Goal: Feedback & Contribution: Submit feedback/report problem

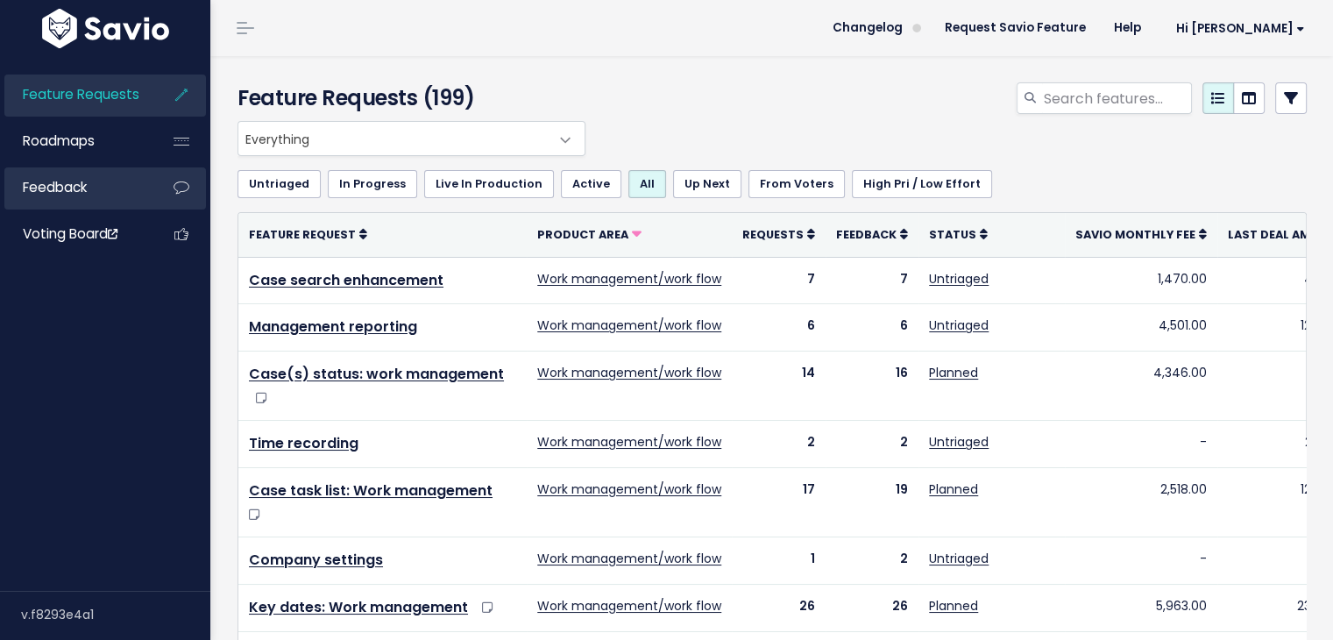
click at [100, 183] on link "Feedback" at bounding box center [74, 187] width 141 height 40
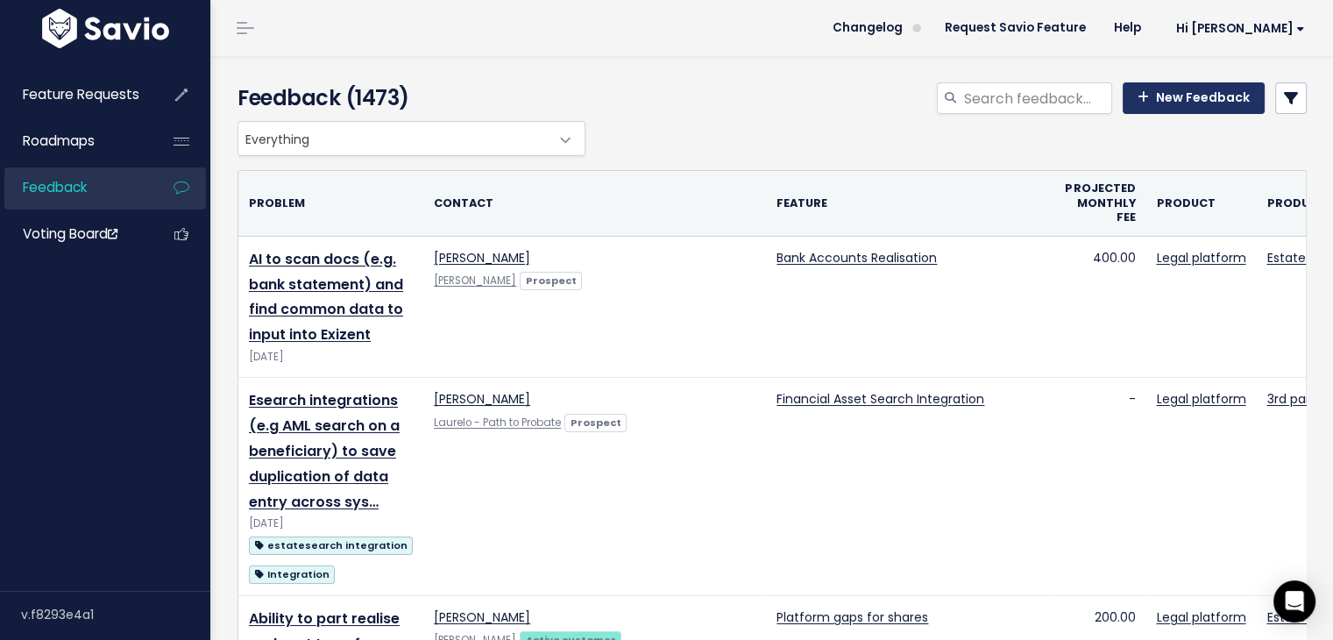
click at [1174, 96] on link "New Feedback" at bounding box center [1194, 98] width 142 height 32
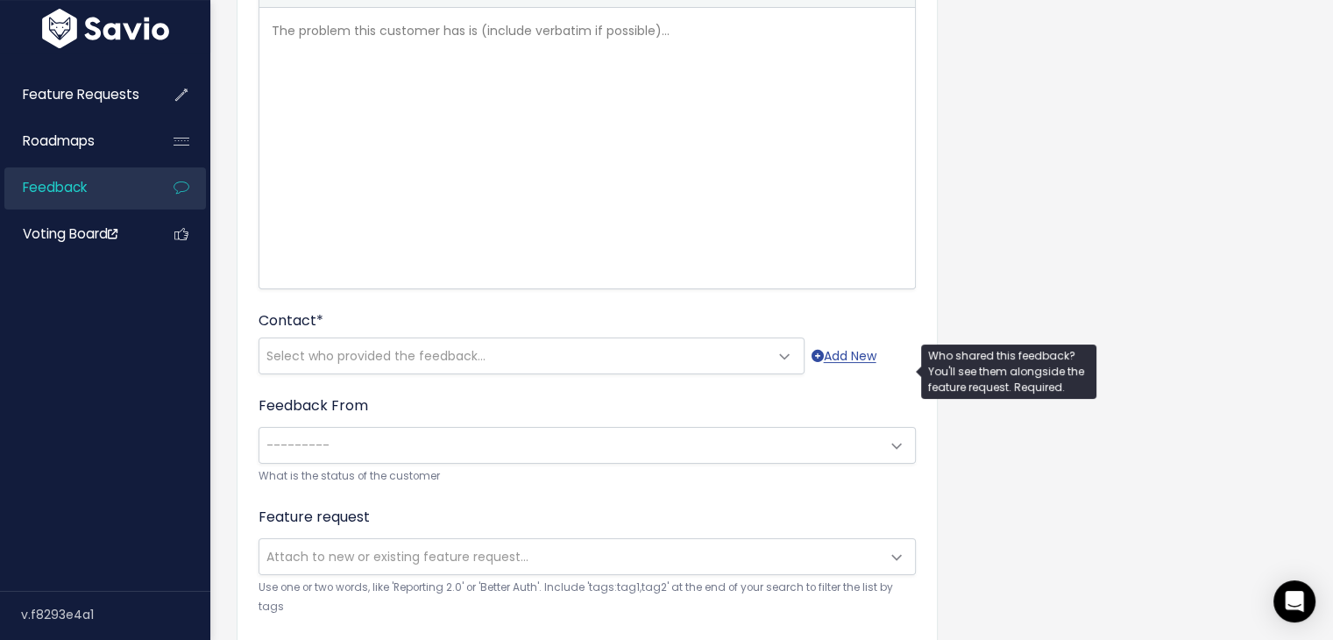
scroll to position [2, 0]
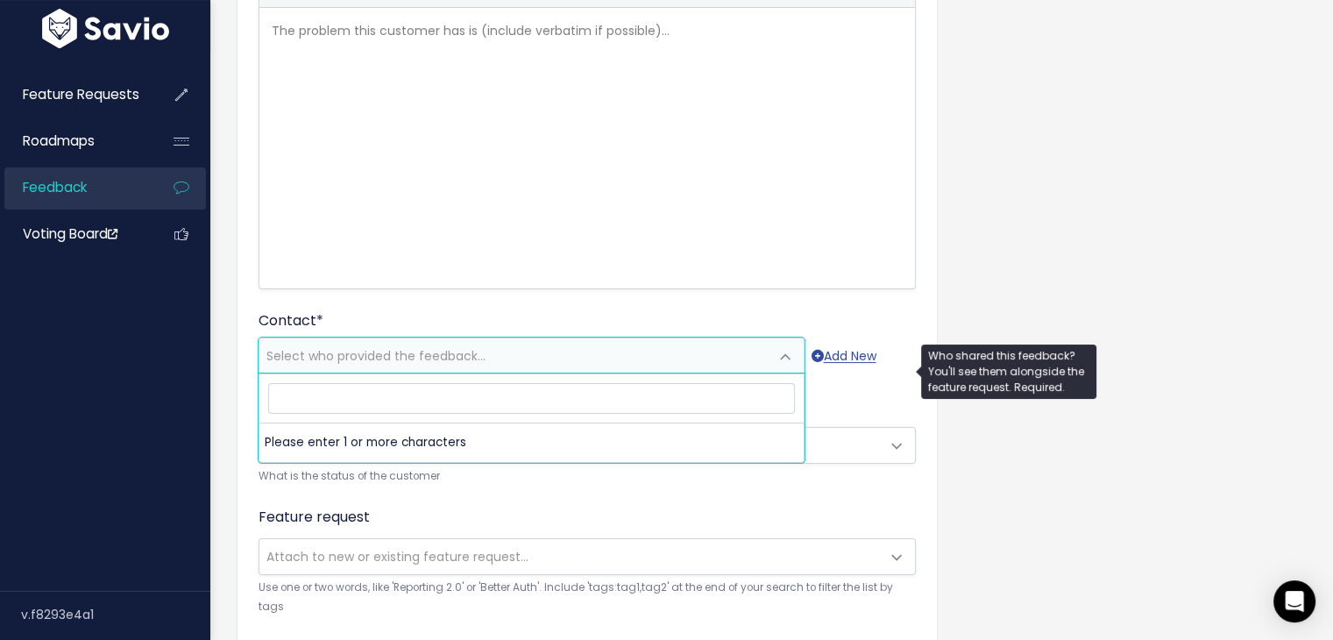
click at [330, 367] on span "Select who provided the feedback..." at bounding box center [513, 355] width 509 height 35
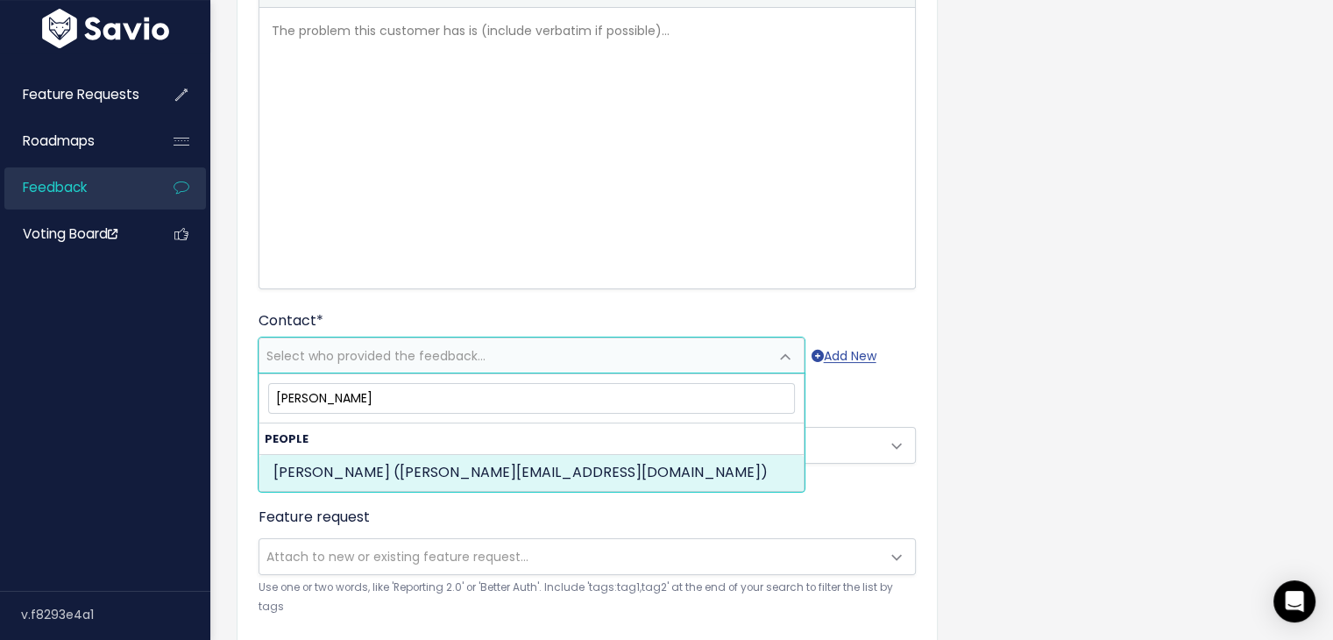
type input "annie lee"
select select "ACTIVE"
select select "88343605"
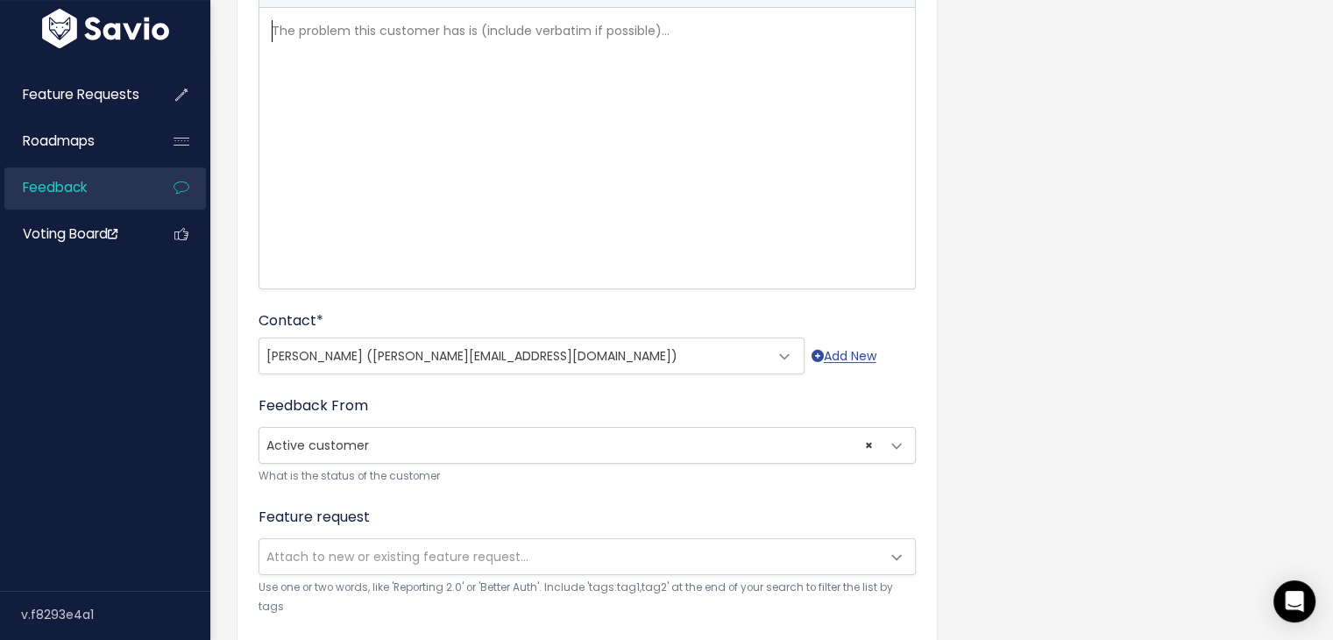
scroll to position [3, 0]
click at [389, 148] on div "The problem this customer has is (include verbatim if possible)... xxxxxxxxxx ​" at bounding box center [609, 170] width 682 height 307
type textarea "Annir Lee is"
type textarea "e si"
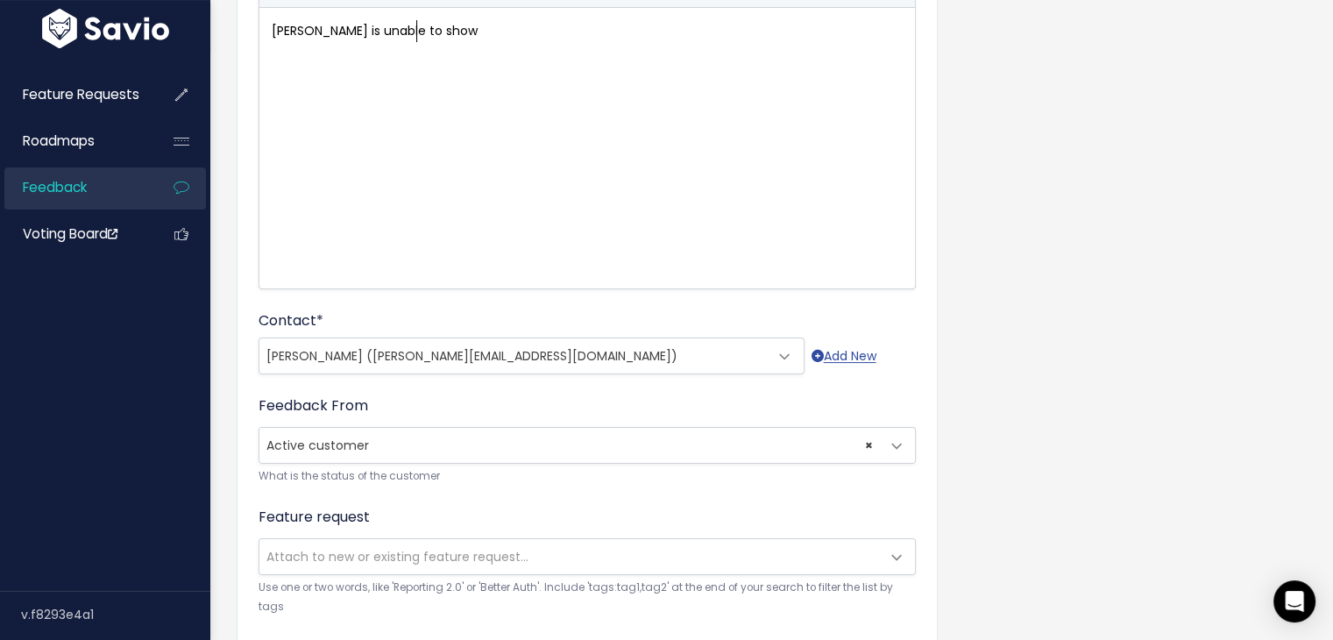
scroll to position [6, 109]
type textarea "is unable to show a transfer between nominee investm"
type textarea "investment accou"
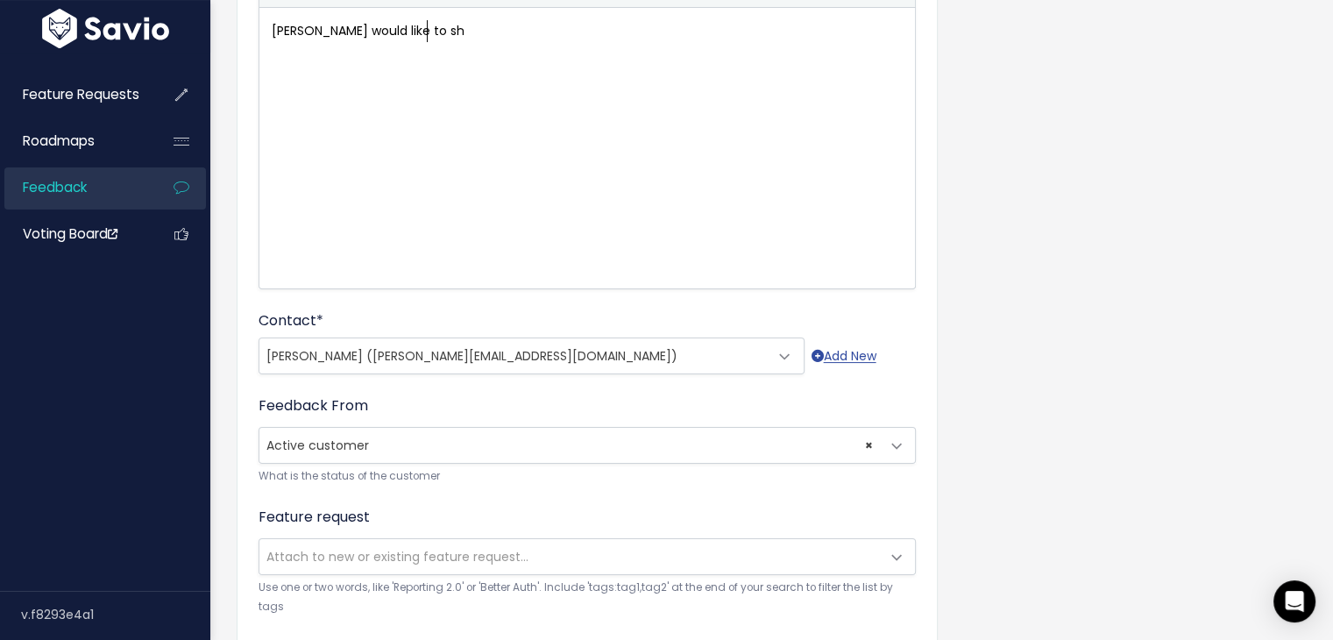
type textarea "Lee would like to shwo"
type textarea "ow transfers between nominee investment accounts."
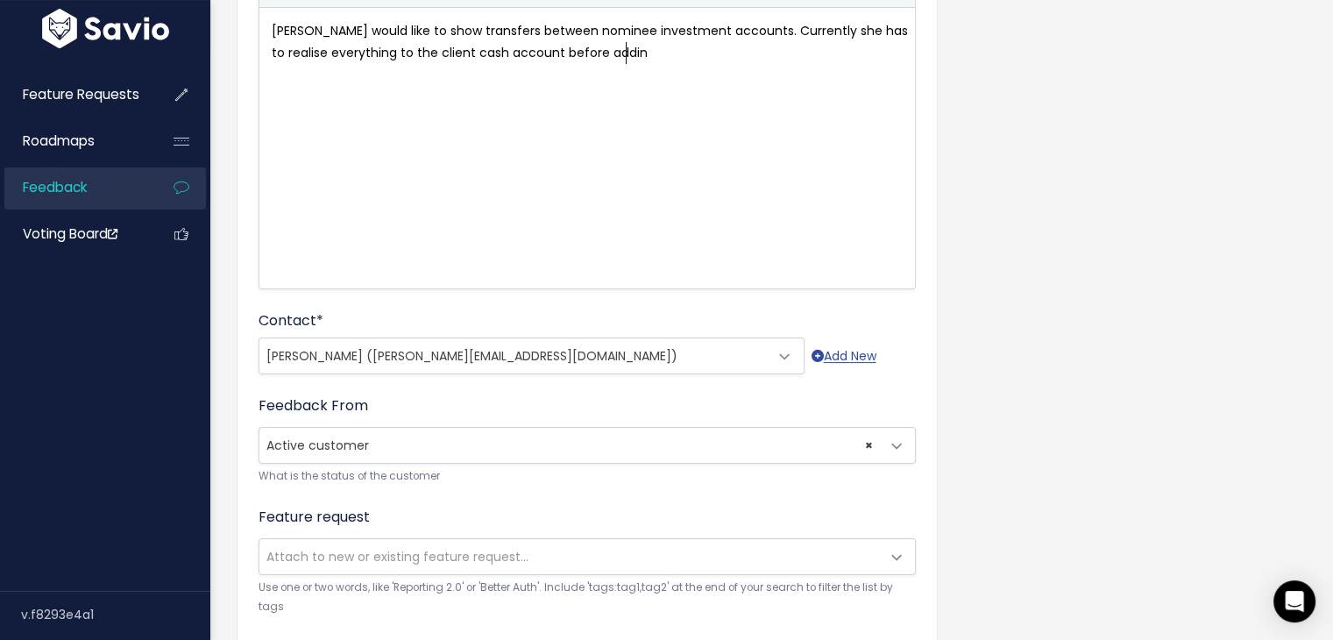
type textarea "Currently she has to realise everything to the client cash account before addin"
type textarea "g transfers as income/expenses."
click at [624, 134] on div "xxxxxxxxxx Annie Lee would like to show transfers between nominee investment ac…" at bounding box center [609, 170] width 682 height 307
click at [756, 32] on span "Annie Lee would like to show transfers between nominee investment accounts. Cur…" at bounding box center [592, 41] width 640 height 39
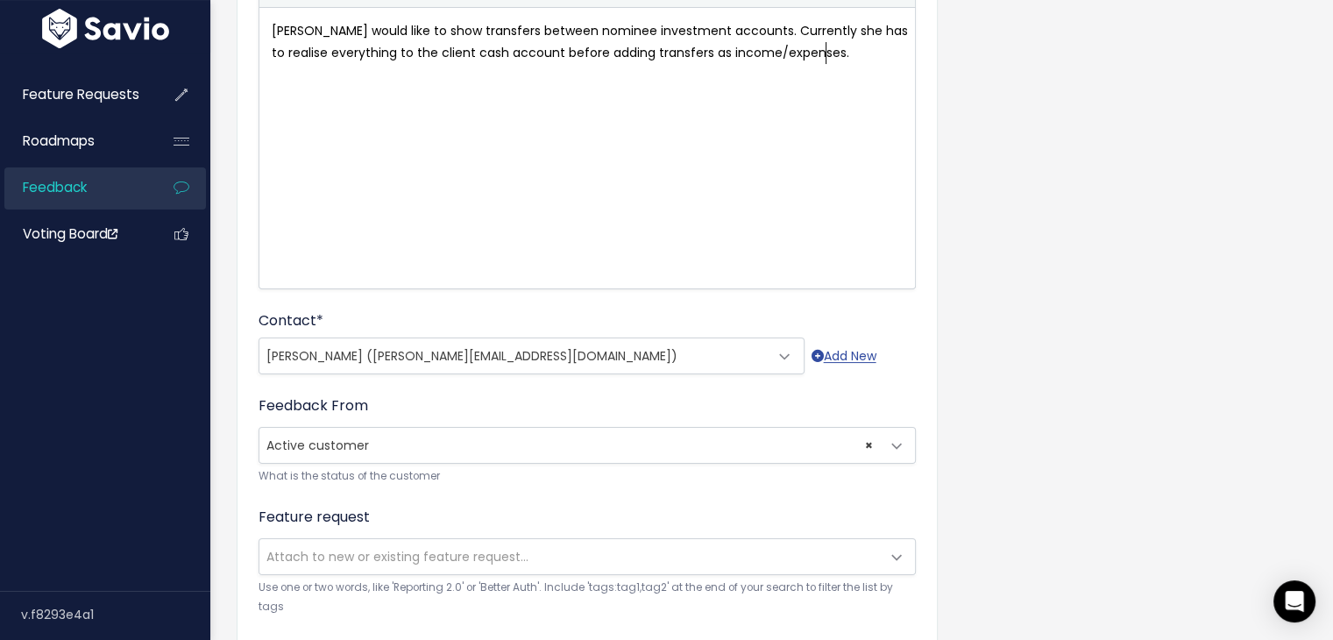
click at [840, 50] on pre "Annie Lee would like to show transfers between nominee investment accounts. Cur…" at bounding box center [593, 42] width 651 height 44
type textarea "and has to add n"
type textarea "ca"
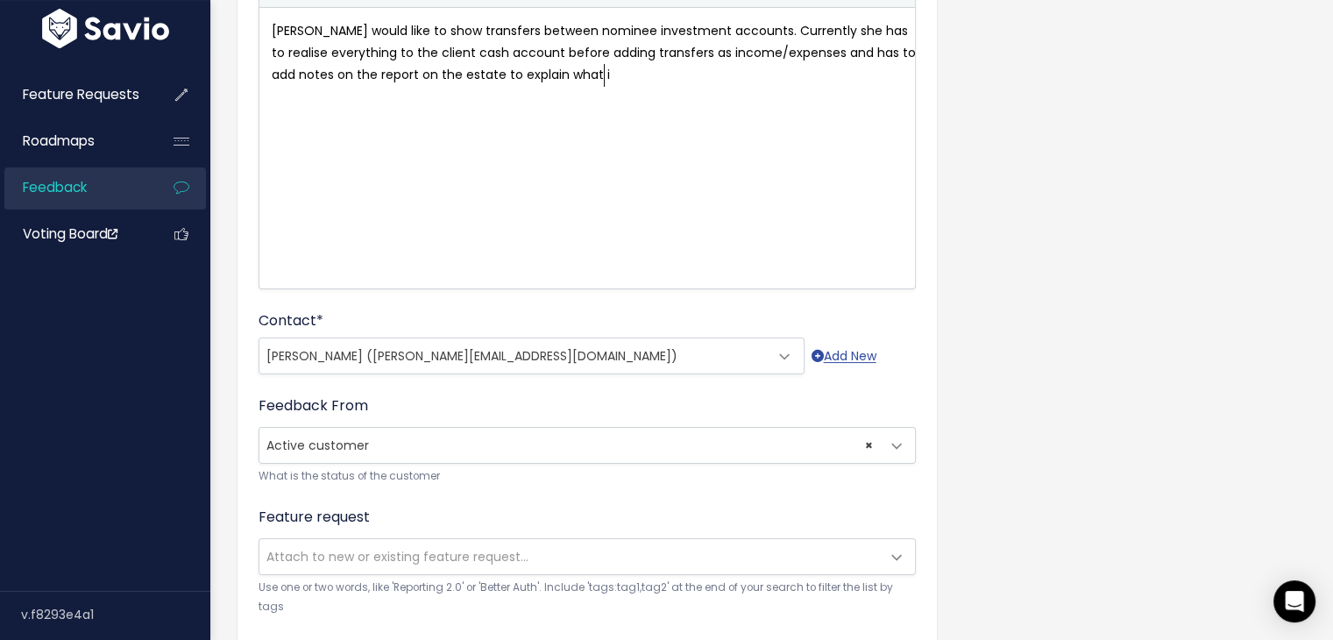
type textarea "notes on the report on the estate to explain what it"
type textarea "is"
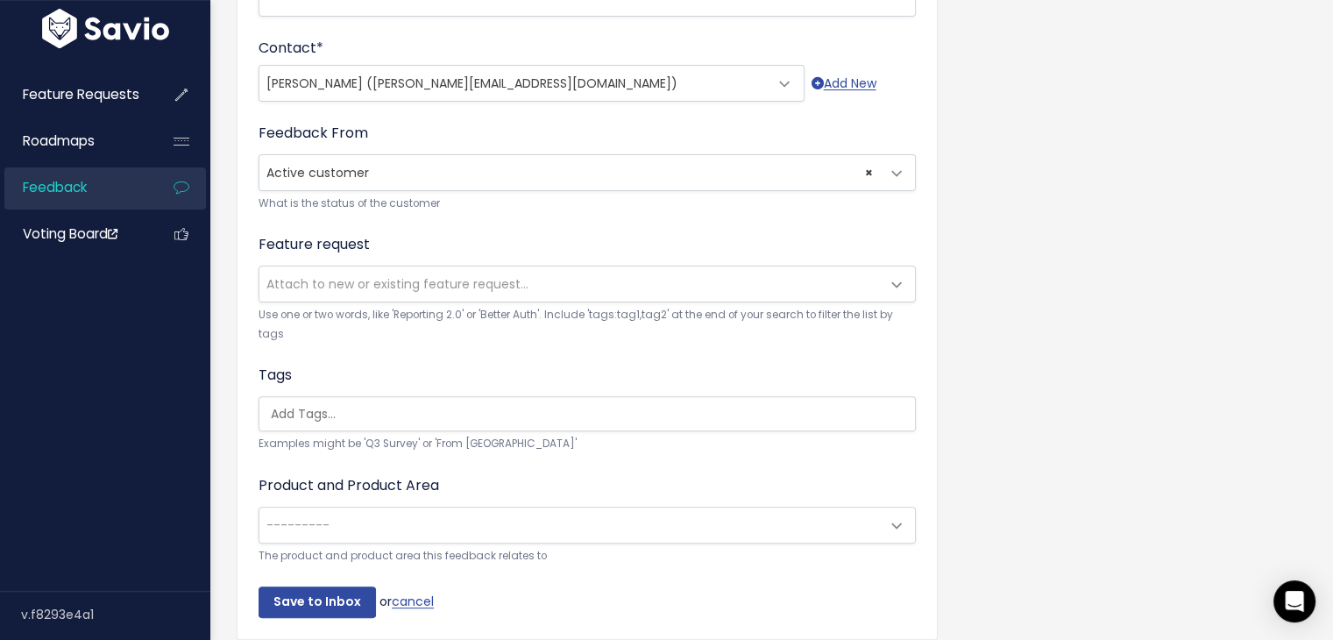
scroll to position [557, 0]
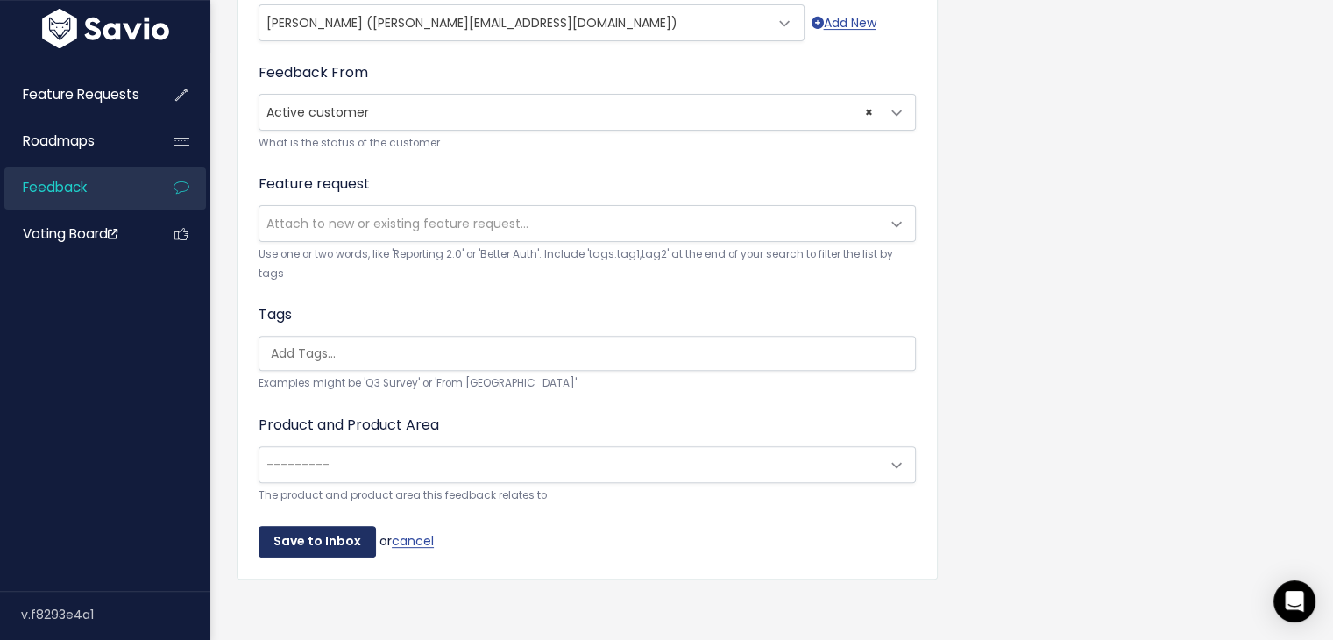
type textarea "how the transfers are being shown"
click at [316, 526] on input "Save to Inbox" at bounding box center [317, 542] width 117 height 32
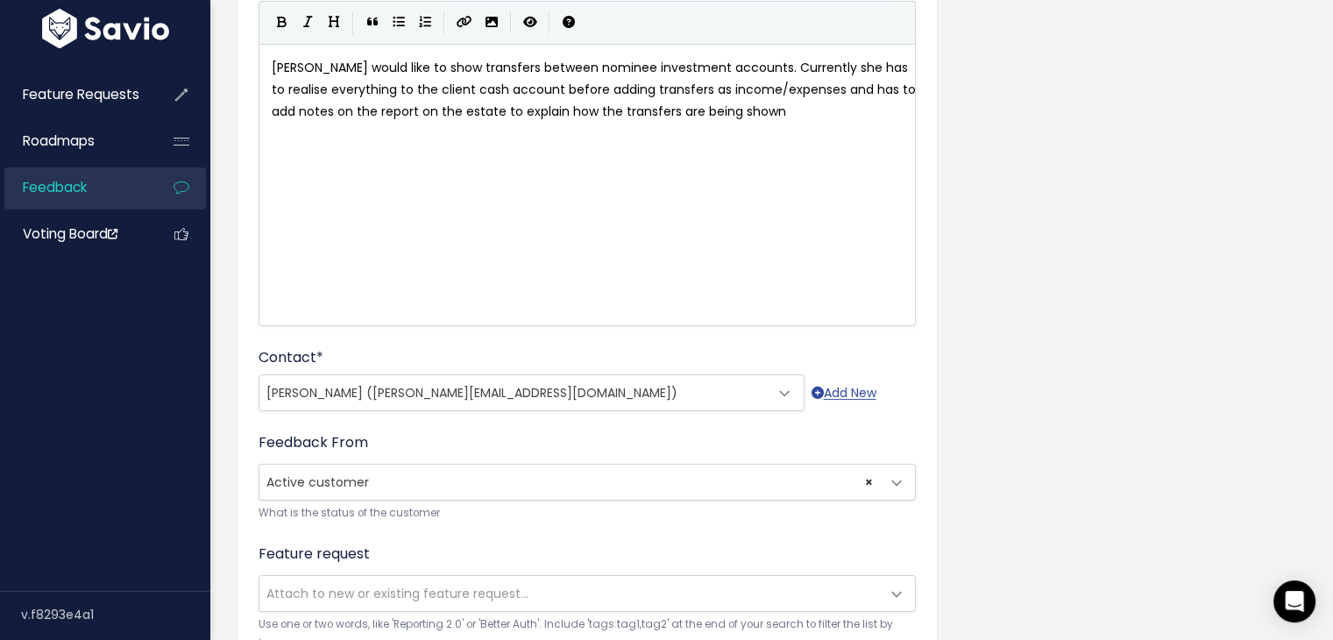
scroll to position [178, 0]
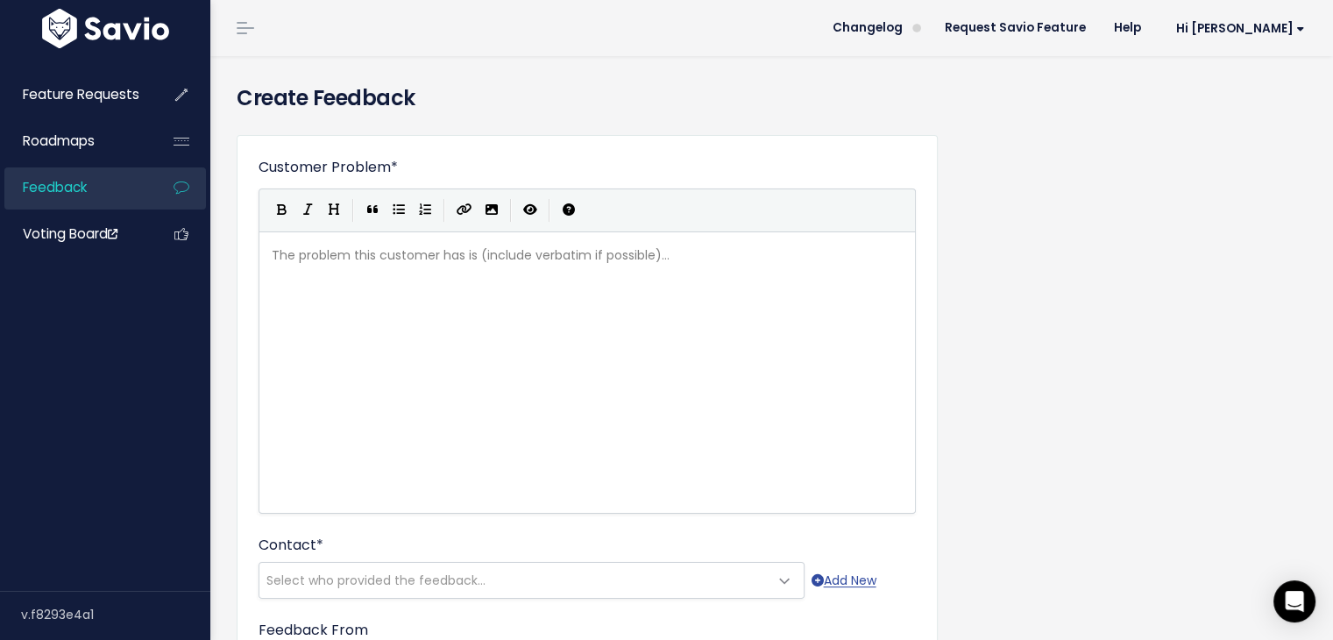
scroll to position [2, 0]
click at [356, 285] on div "The problem this customer has is (include verbatim if possible)... xxxxxxxxxx ​" at bounding box center [609, 394] width 682 height 307
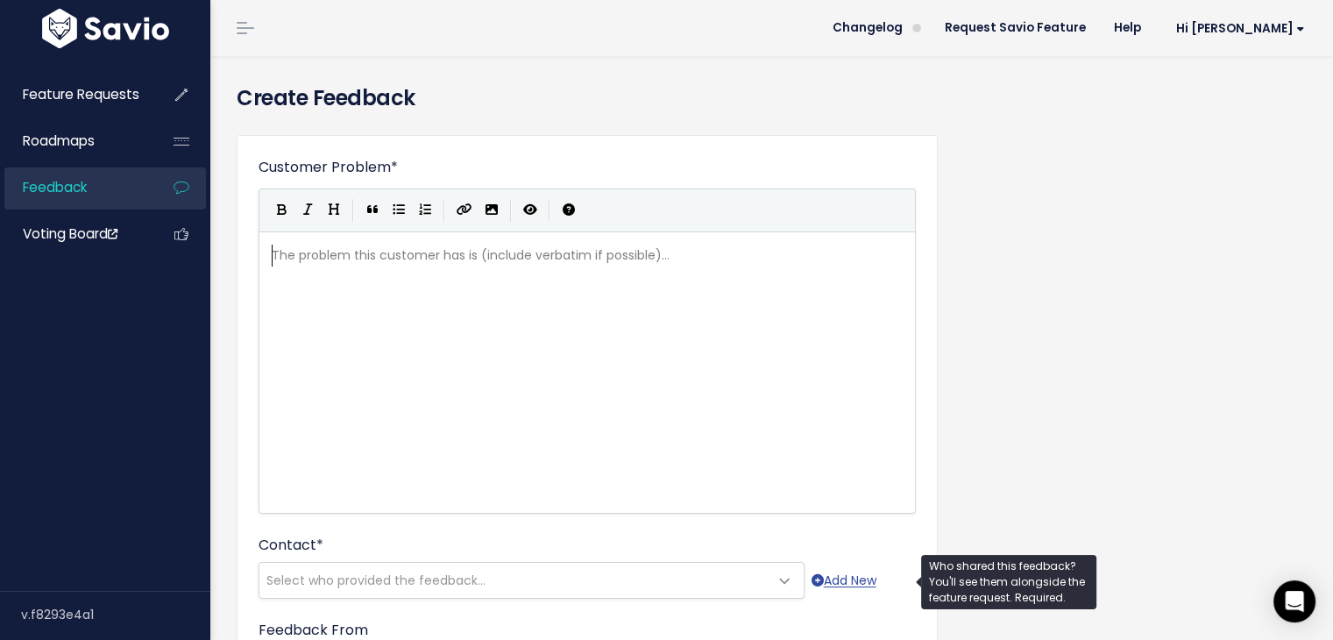
click at [380, 578] on span "Select who provided the feedback..." at bounding box center [375, 580] width 219 height 18
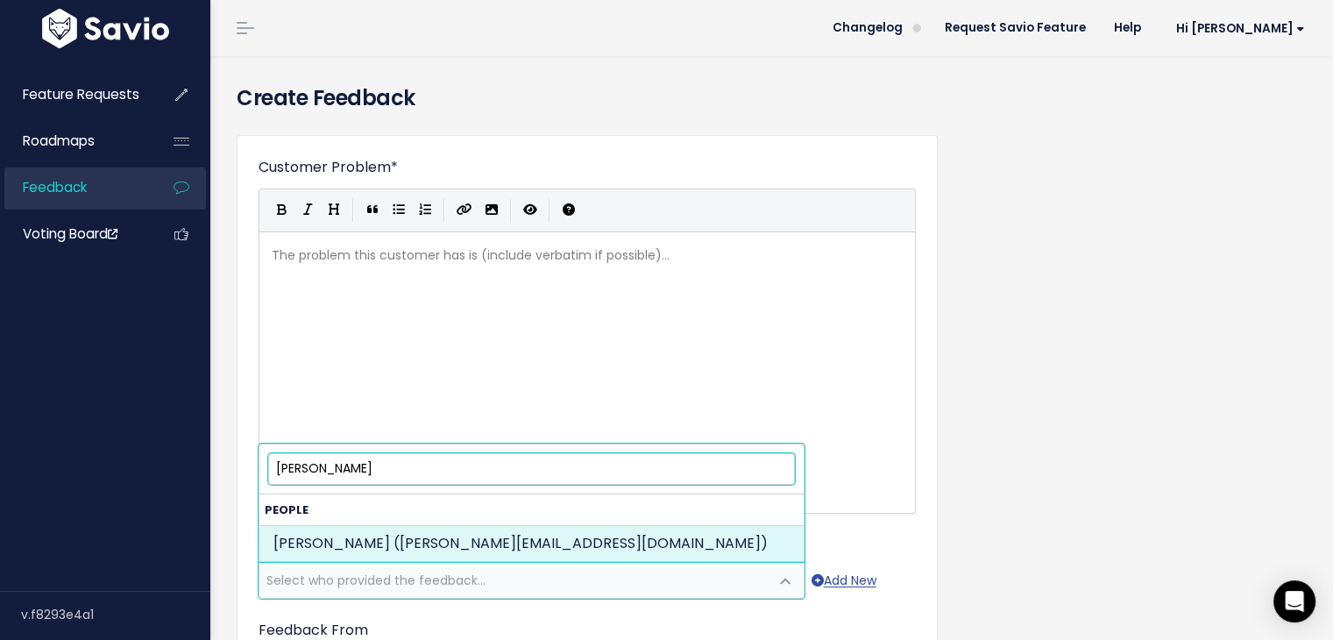
type input "samantha enn"
select select "16319010"
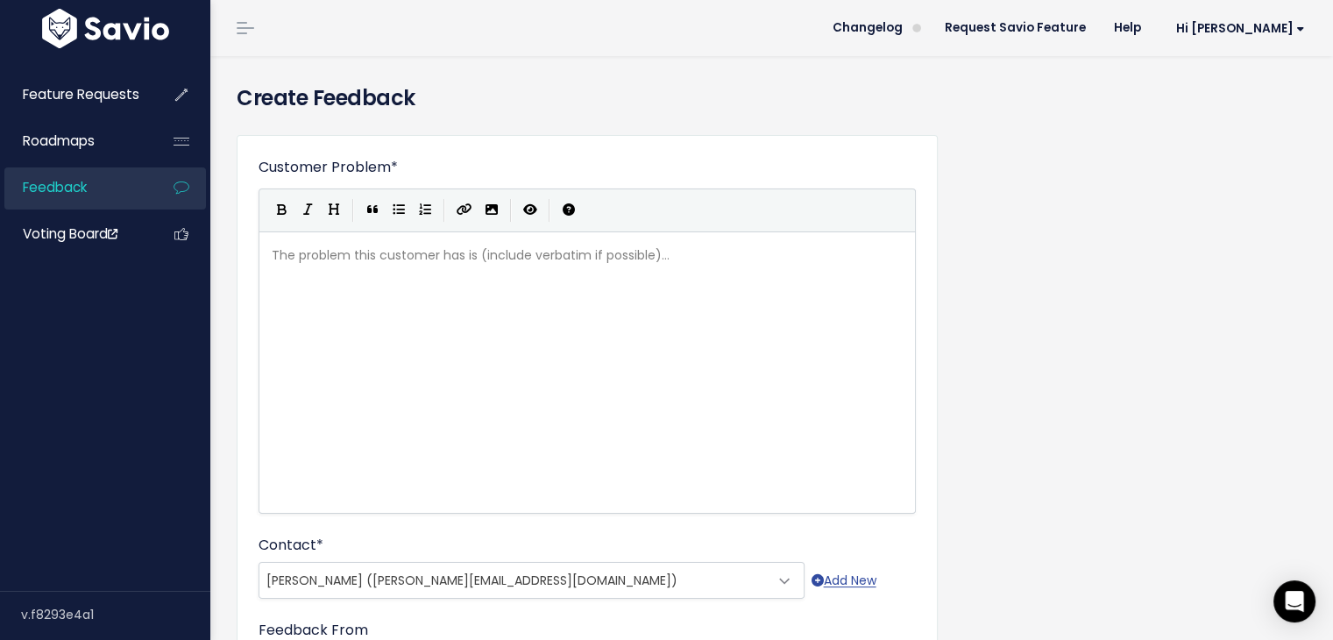
scroll to position [3, 0]
click at [456, 304] on div "The problem this customer has is (include verbatim if possible)... xxxxxxxxxx ​" at bounding box center [609, 394] width 682 height 307
type textarea "It's not always clear on the plt"
type textarea "atof"
type textarea "fr"
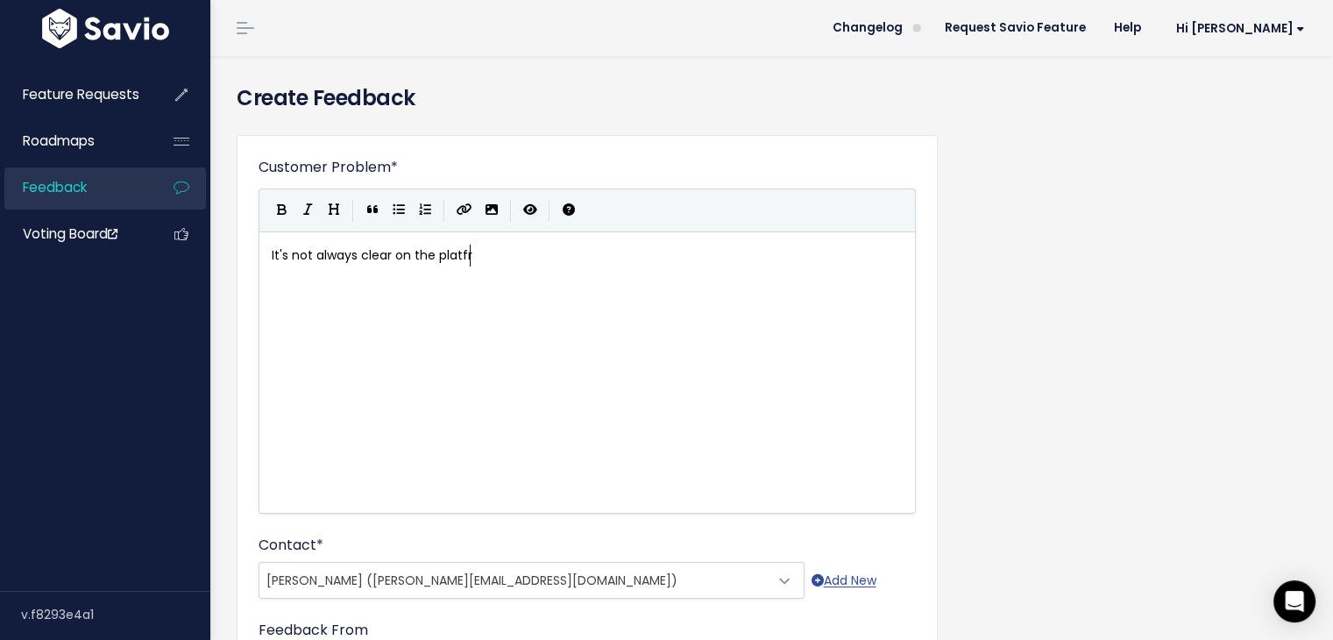
scroll to position [6, 7]
type textarea "he platfomr"
type textarea "rm which questions ae"
type textarea "only relate to Scottish customers"
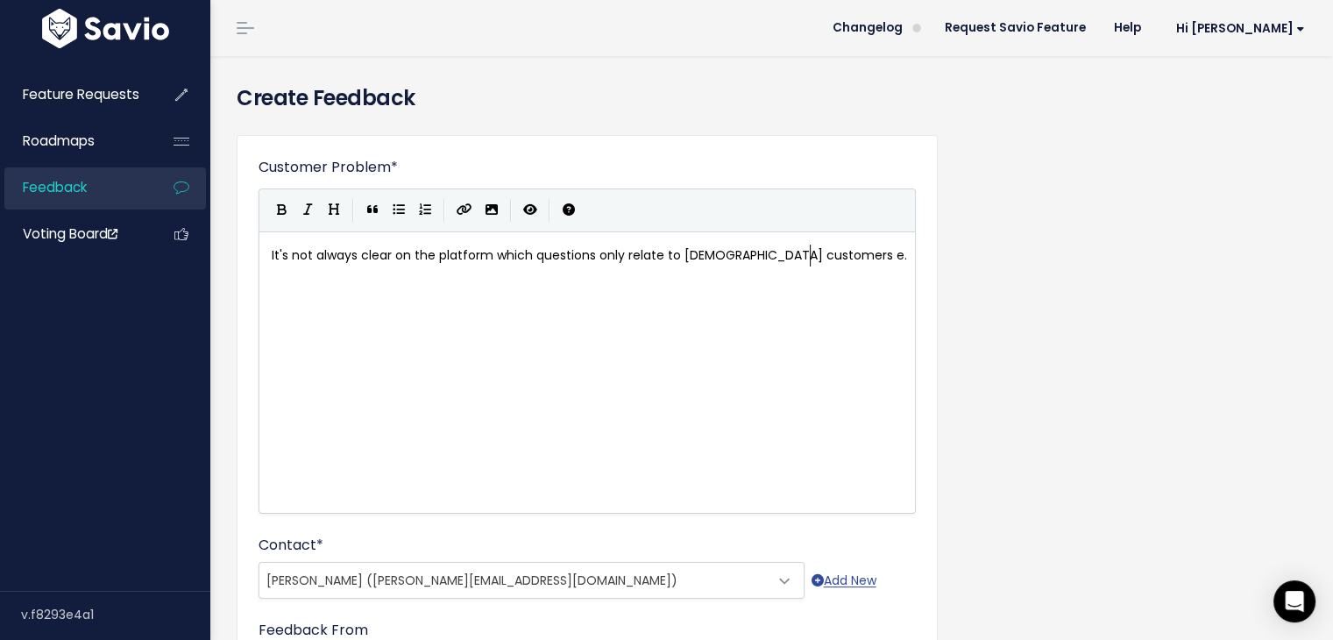
type textarea "e.e"
type textarea "g. heritable property - it would eb"
type textarea "be r"
type textarea "great if there was somethgi"
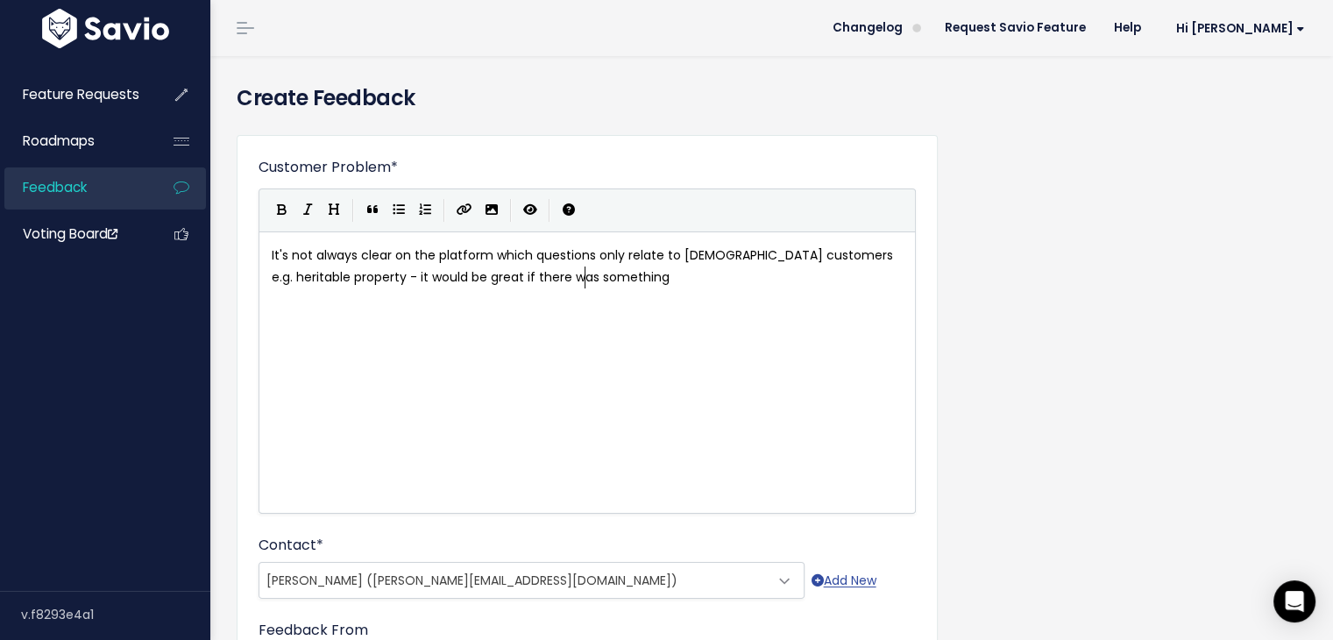
type textarea "ing"
type textarea "a little nt"
type textarea "ote or something o"
type textarea "th"
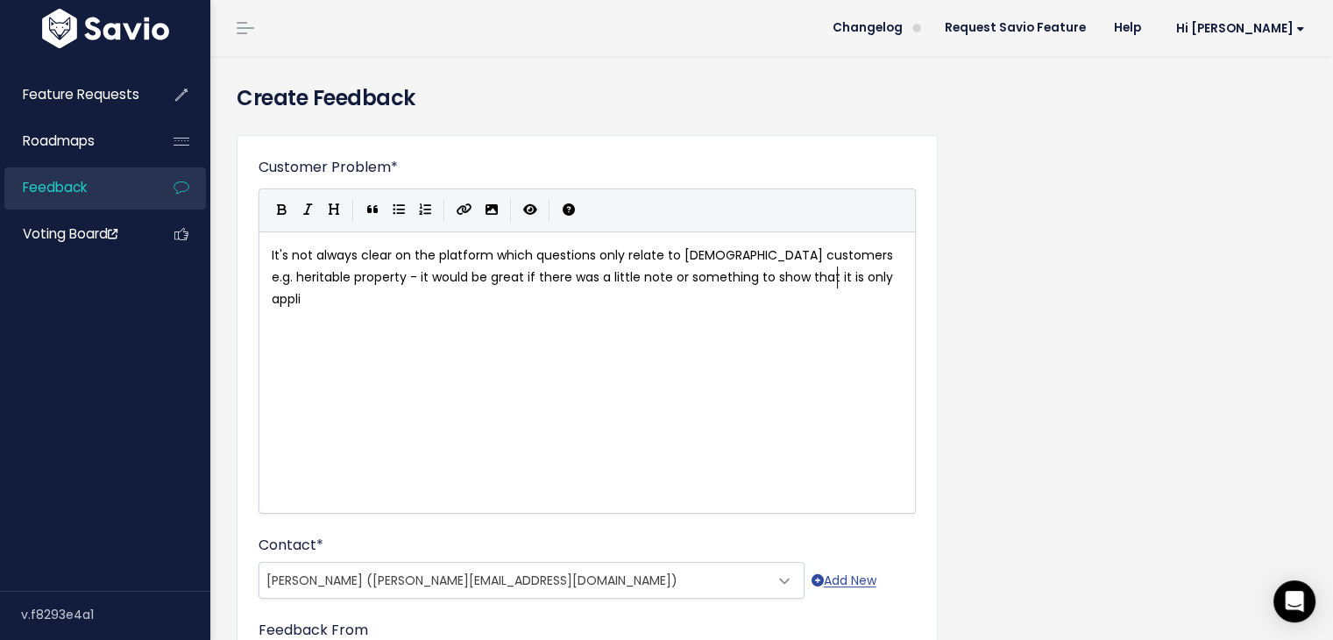
type textarea "o show that it is only applia"
type textarea "va"
type textarea "cable to D"
type textarea "Scottish cystiners"
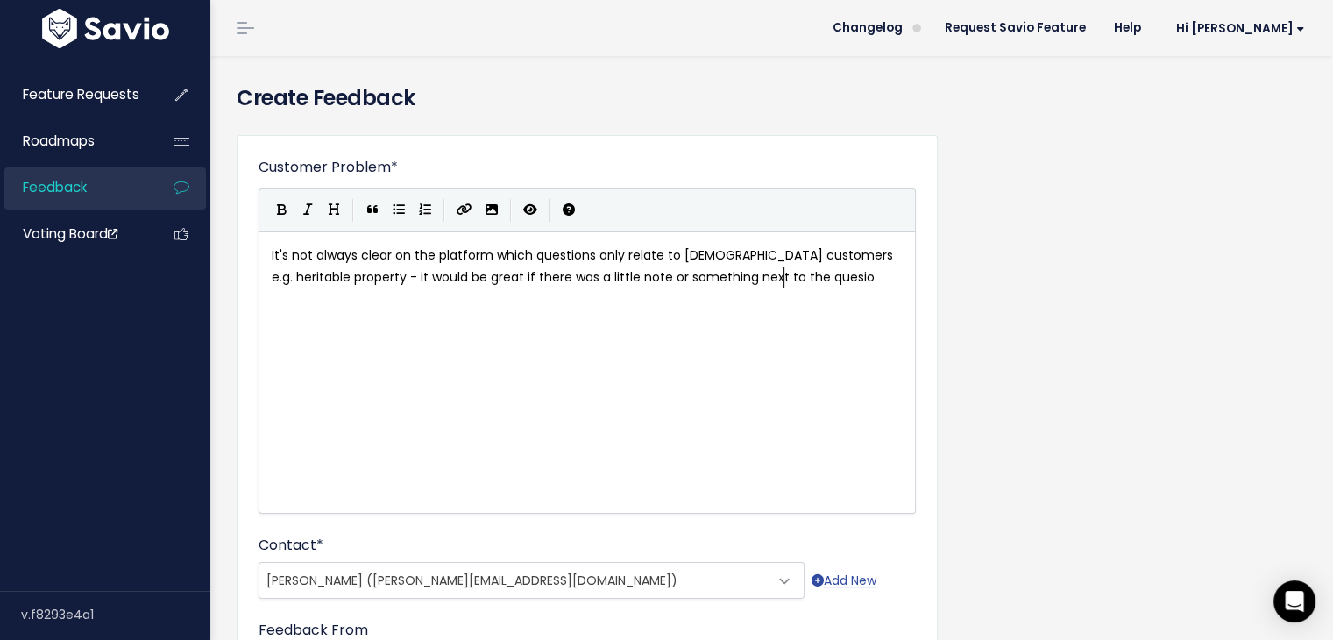
type textarea "next to the quesion"
type textarea "tion to show this"
click at [326, 279] on span "It's not always clear on the platform which questions only relate to Scottish c…" at bounding box center [590, 276] width 636 height 61
type textarea "."
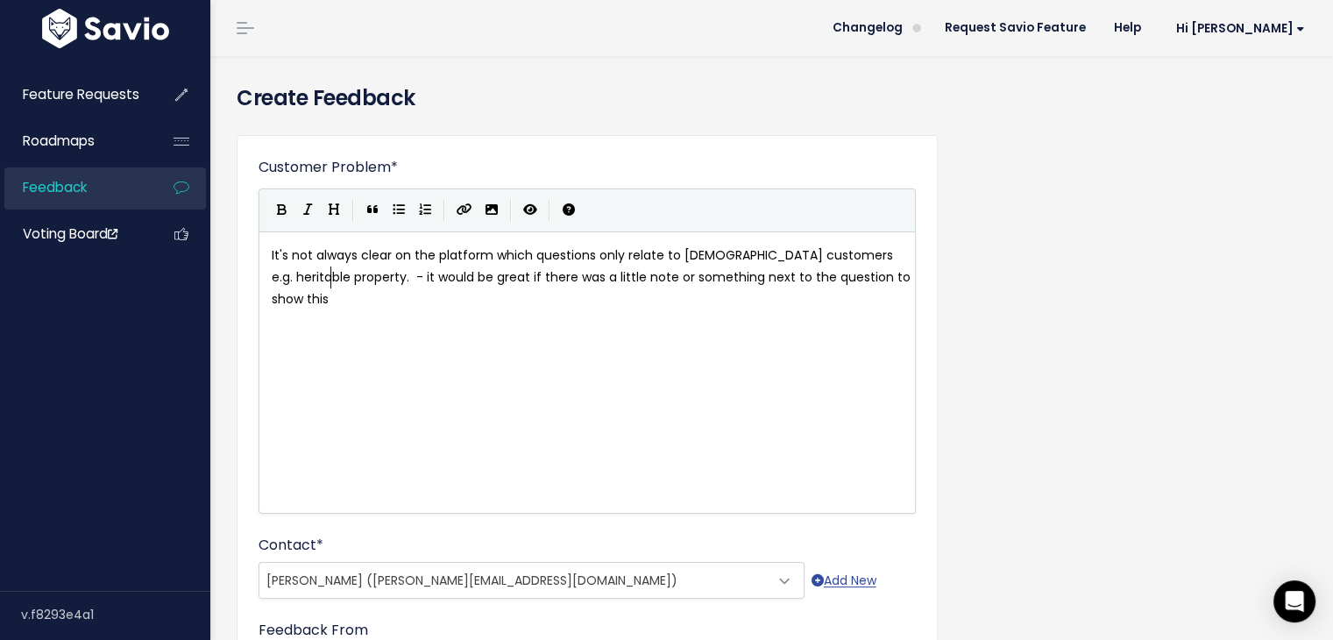
scroll to position [6, 4]
type textarea "It makes Sam double chek"
type textarea "ck that she is not missing any information and"
type textarea "questiom"
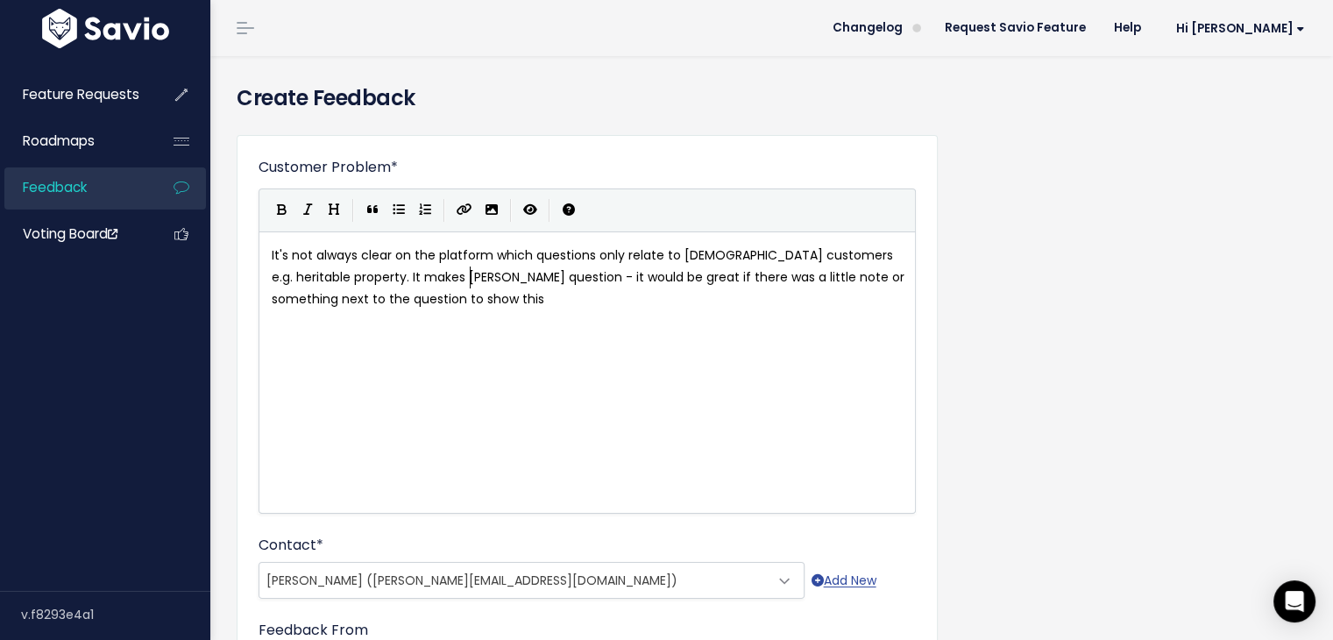
scroll to position [6, 10]
type textarea "n"
type textarea "whether the"
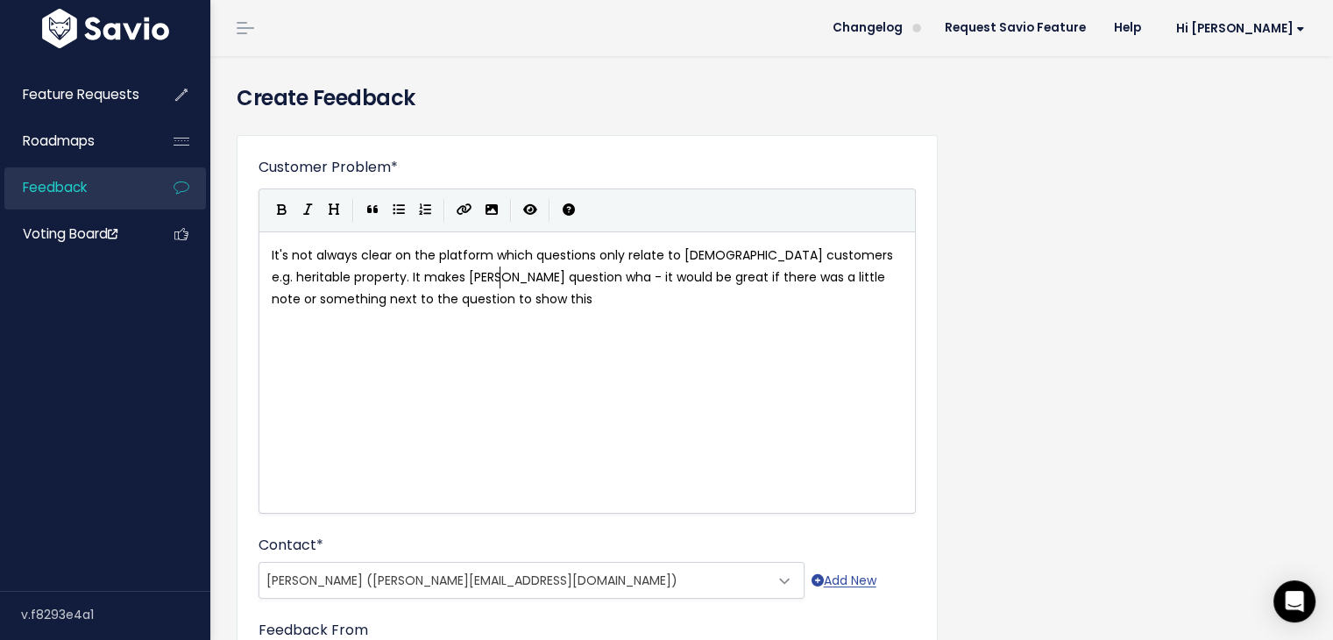
type textarea "at"
type textarea "ehter"
type textarea "ther she nee"
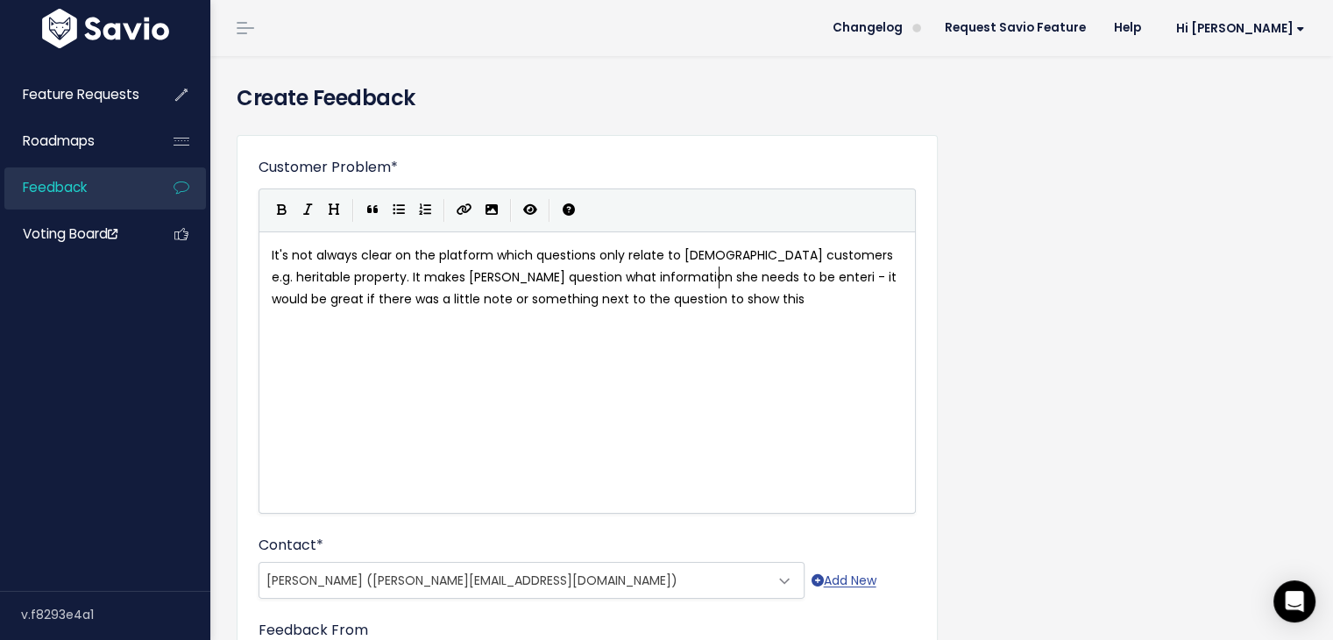
type textarea "at information she needs to be enterin"
type textarea "completnig fo"
type textarea "ing for a"
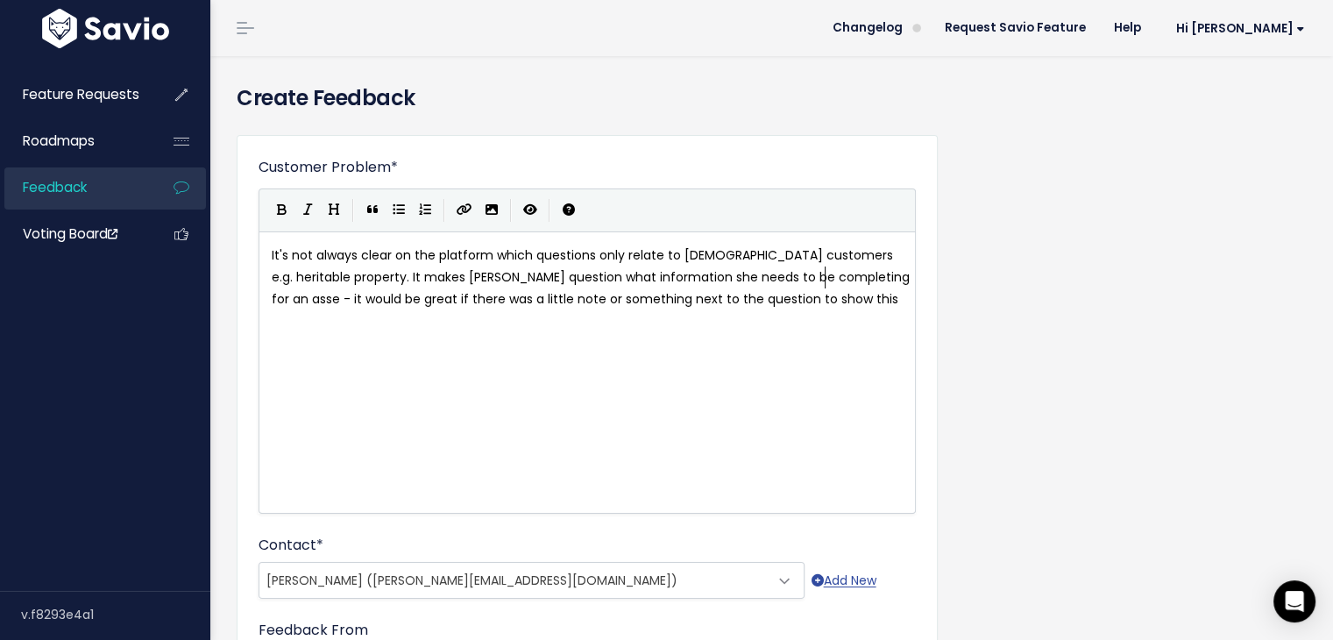
scroll to position [6, 43]
type textarea "n asset"
click at [1059, 235] on div "Customer Problem * It's not always clear on the platform which questions only r…" at bounding box center [772, 649] width 1097 height 1056
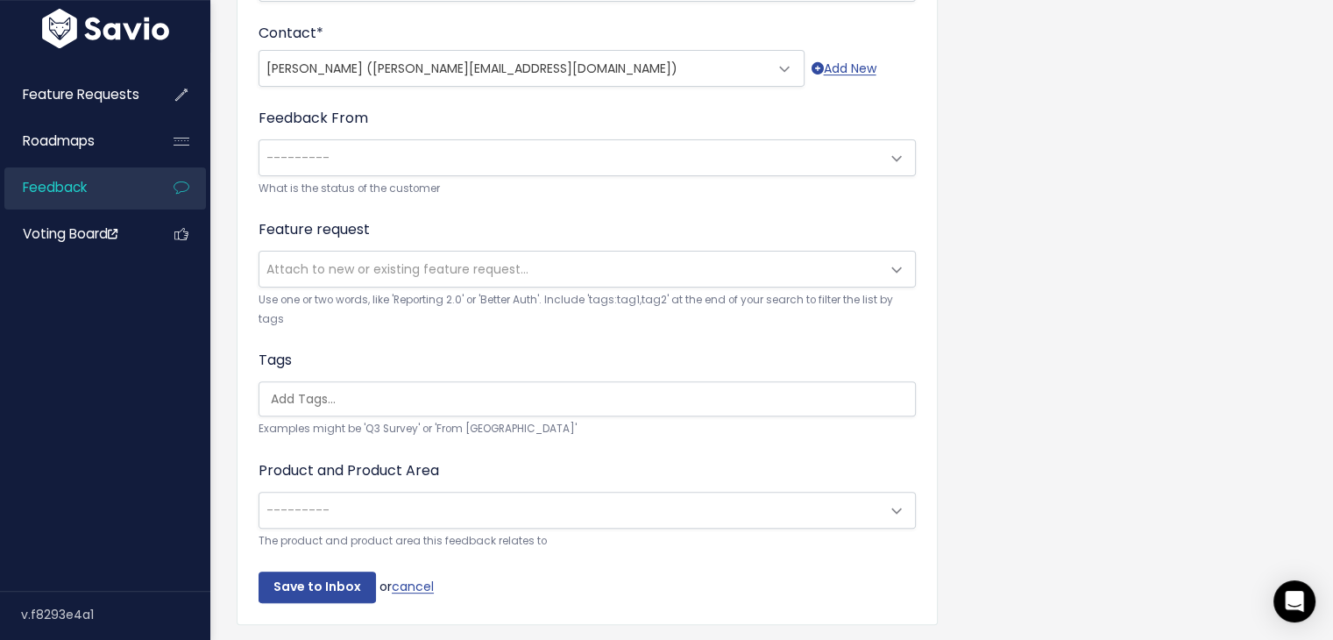
scroll to position [557, 0]
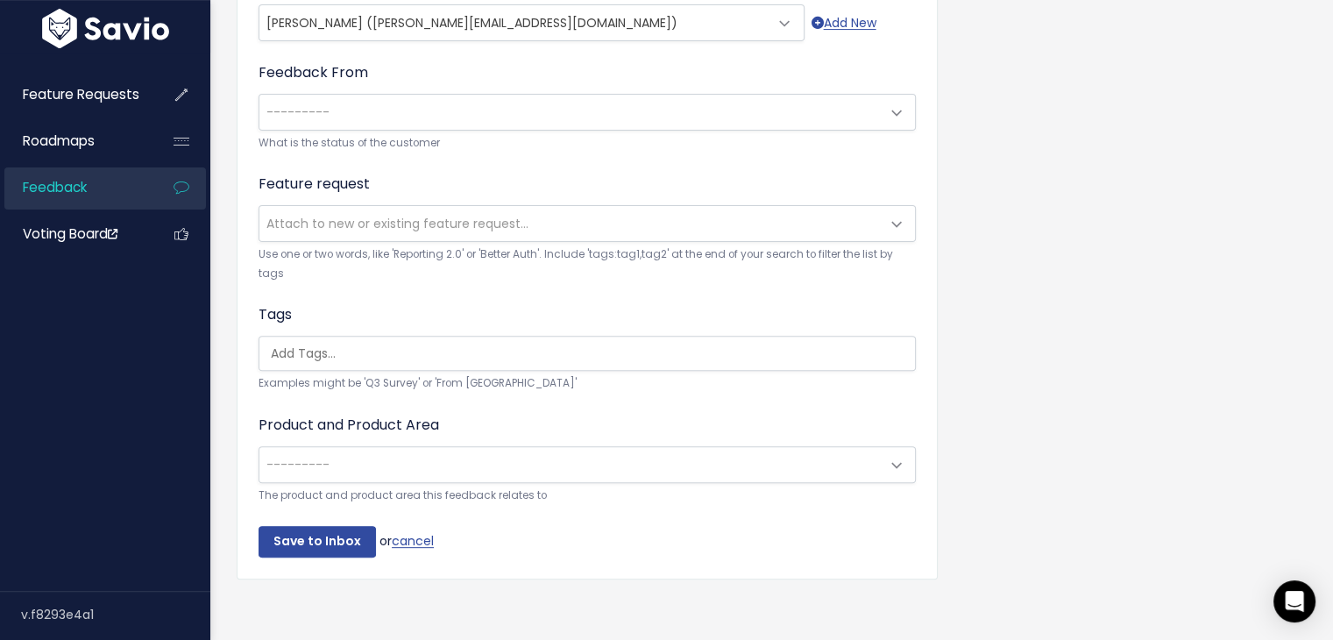
click at [860, 131] on div "Feedback From --------- Active customer Churned customer Internal user Lost dea…" at bounding box center [587, 107] width 657 height 90
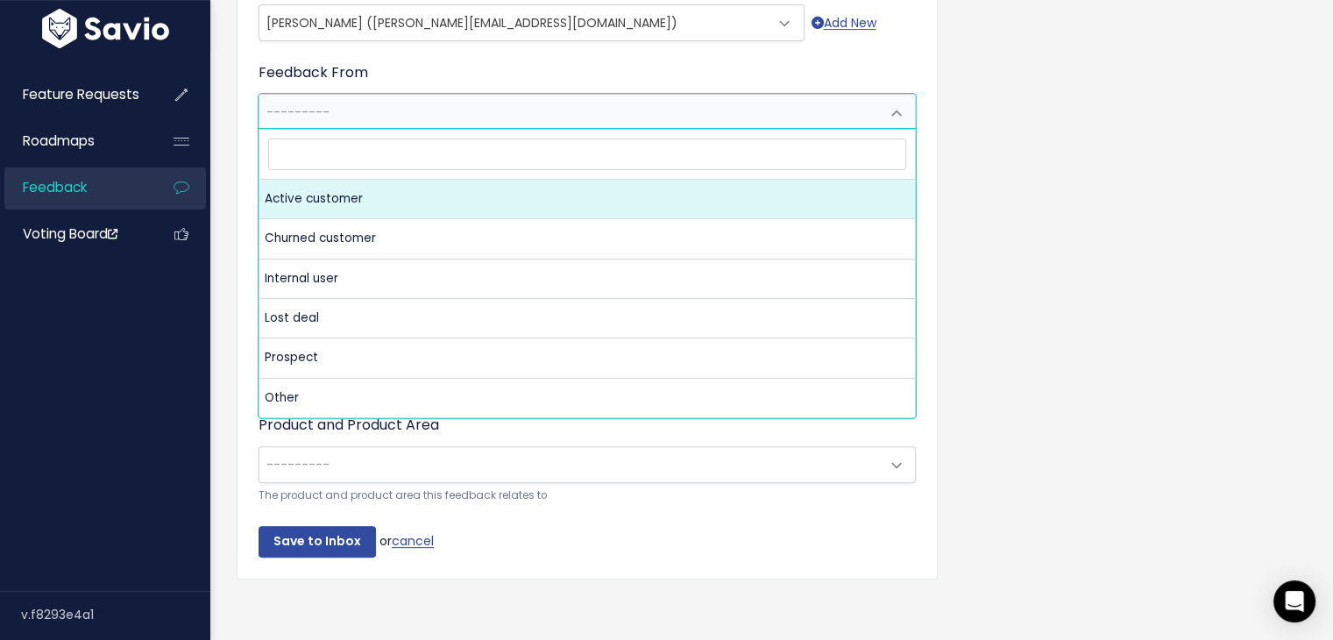
click at [860, 117] on span "---------" at bounding box center [569, 112] width 621 height 35
select select "ACTIVE"
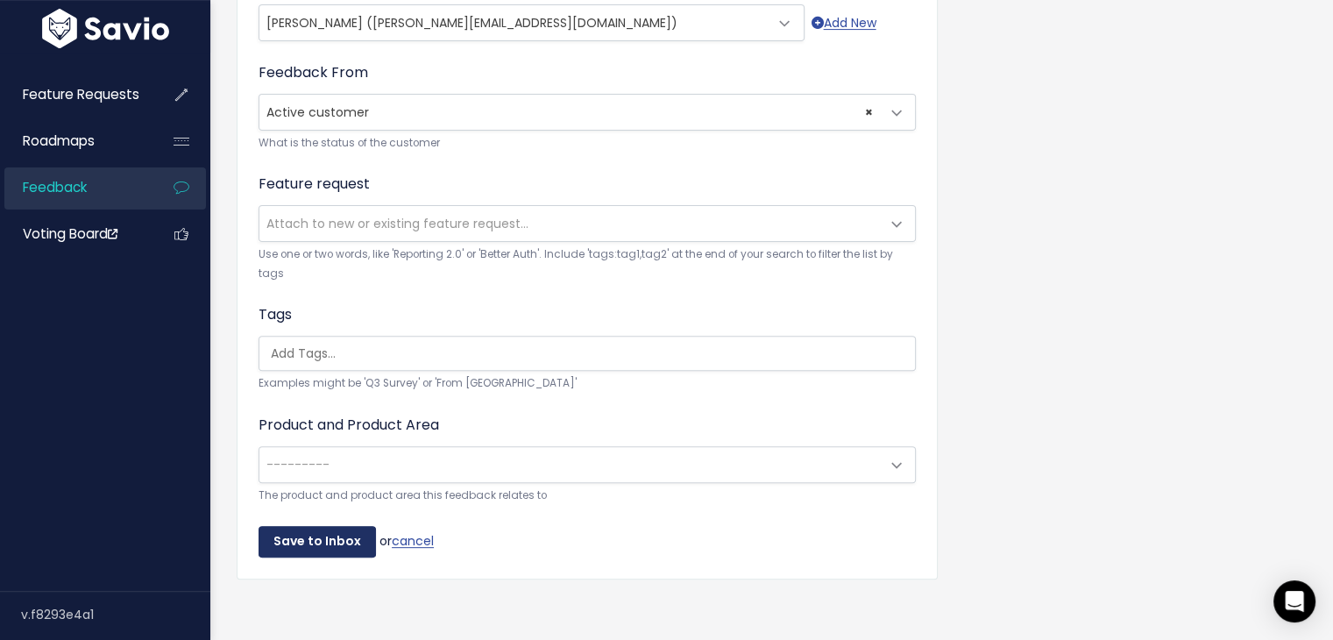
click at [288, 526] on input "Save to Inbox" at bounding box center [317, 542] width 117 height 32
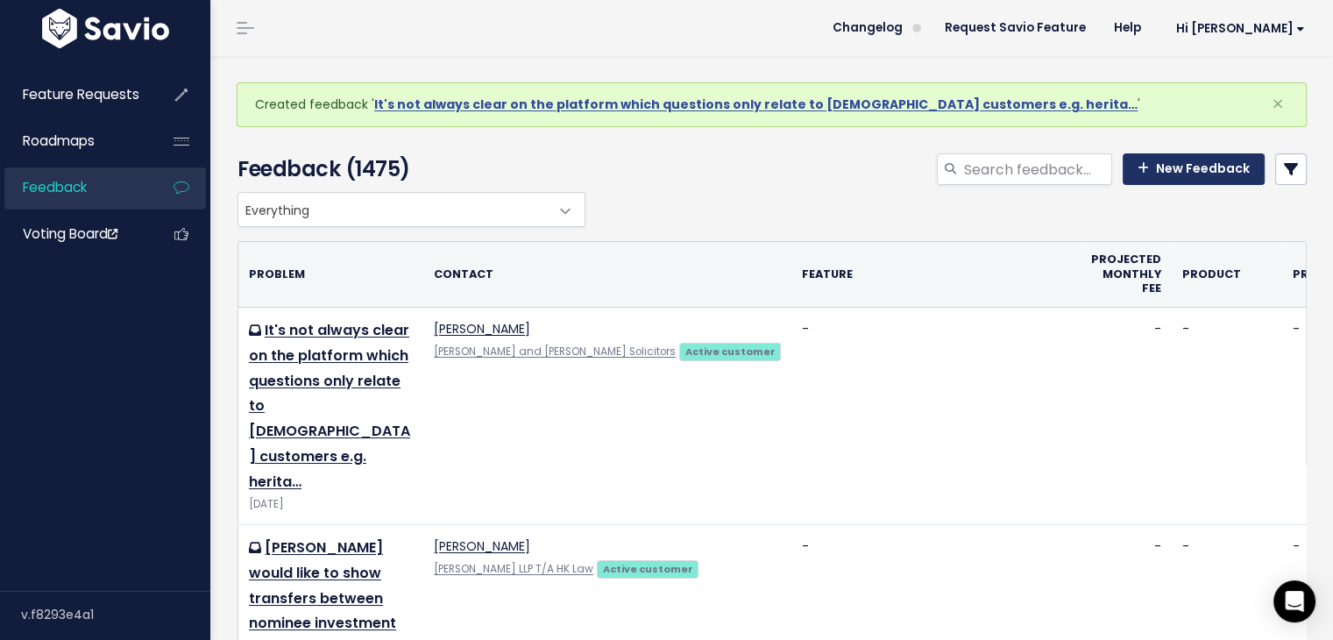
click at [1176, 180] on link "New Feedback" at bounding box center [1194, 169] width 142 height 32
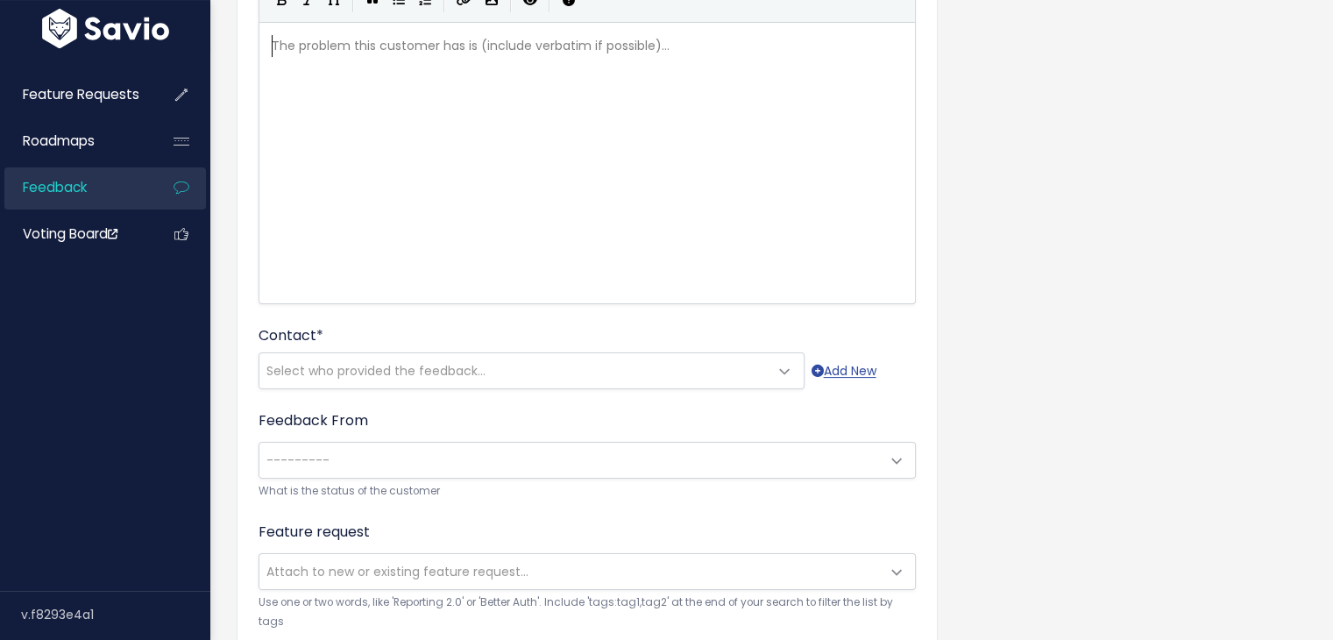
scroll to position [210, 0]
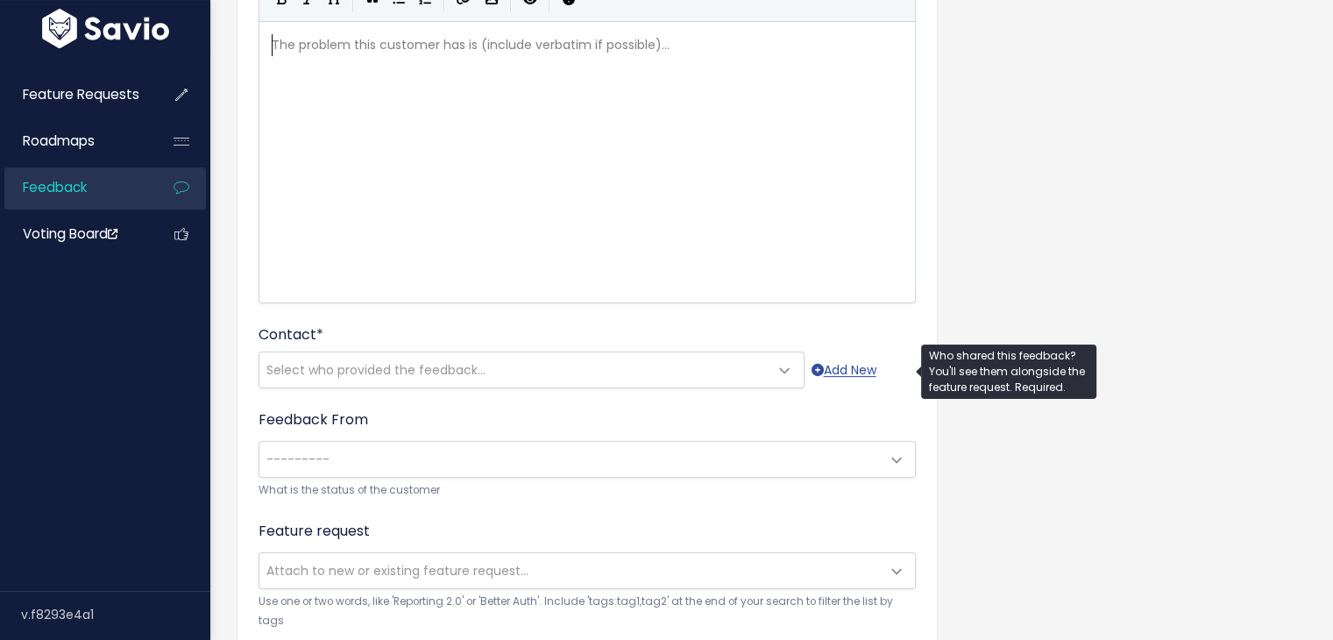
click at [605, 360] on span "Select who provided the feedback..." at bounding box center [513, 369] width 509 height 35
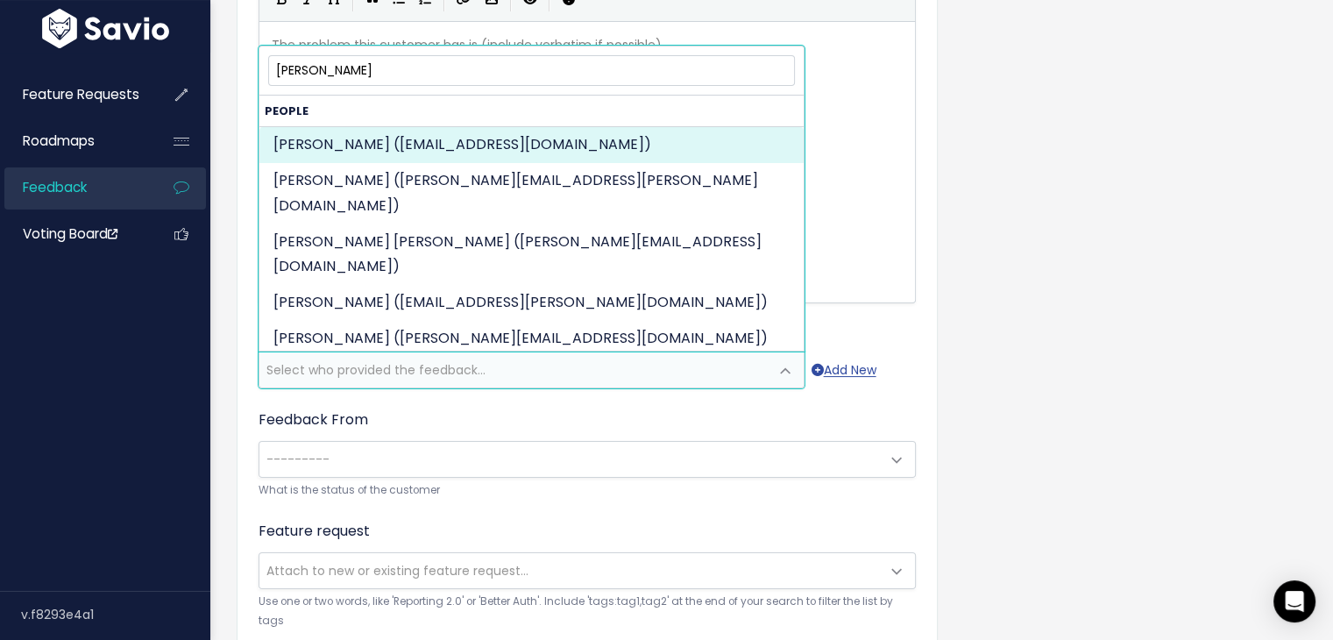
type input "gregor"
select select "ACTIVE"
select select "92173860"
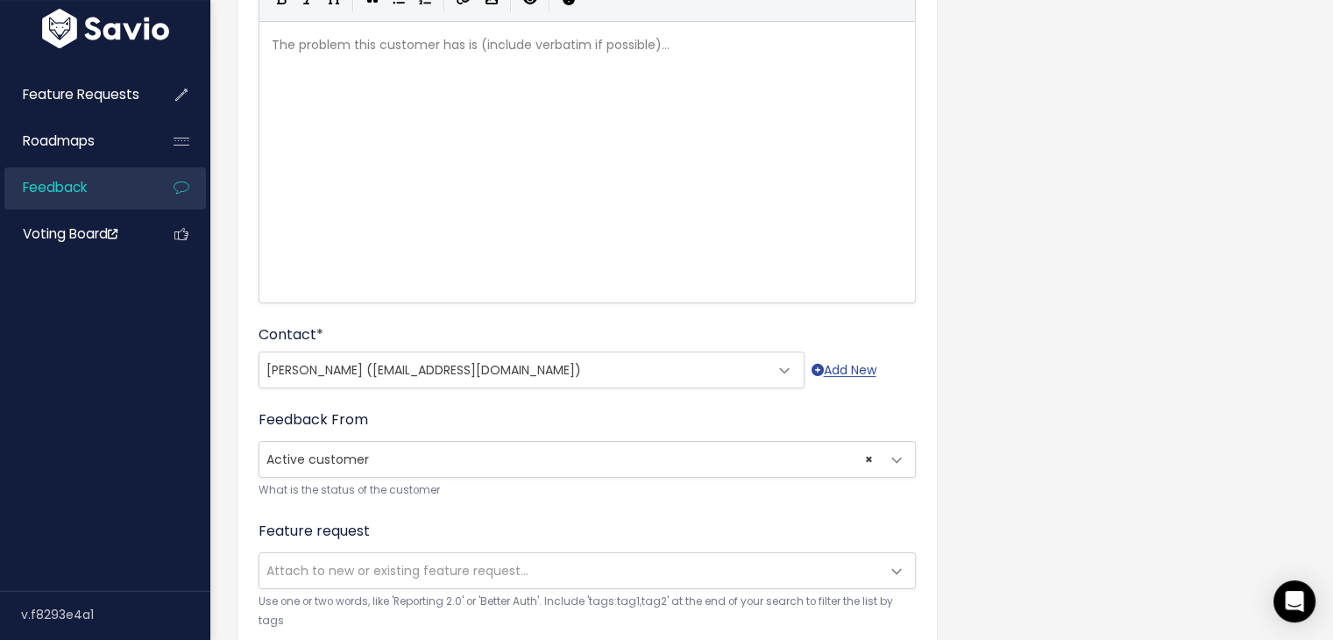
click at [357, 145] on div "The problem this customer has is (include verbatim if possible)... xxxxxxxxxx ​" at bounding box center [609, 184] width 682 height 307
type textarea "Th"
type textarea "here is no way to enter an asset held in trust on"
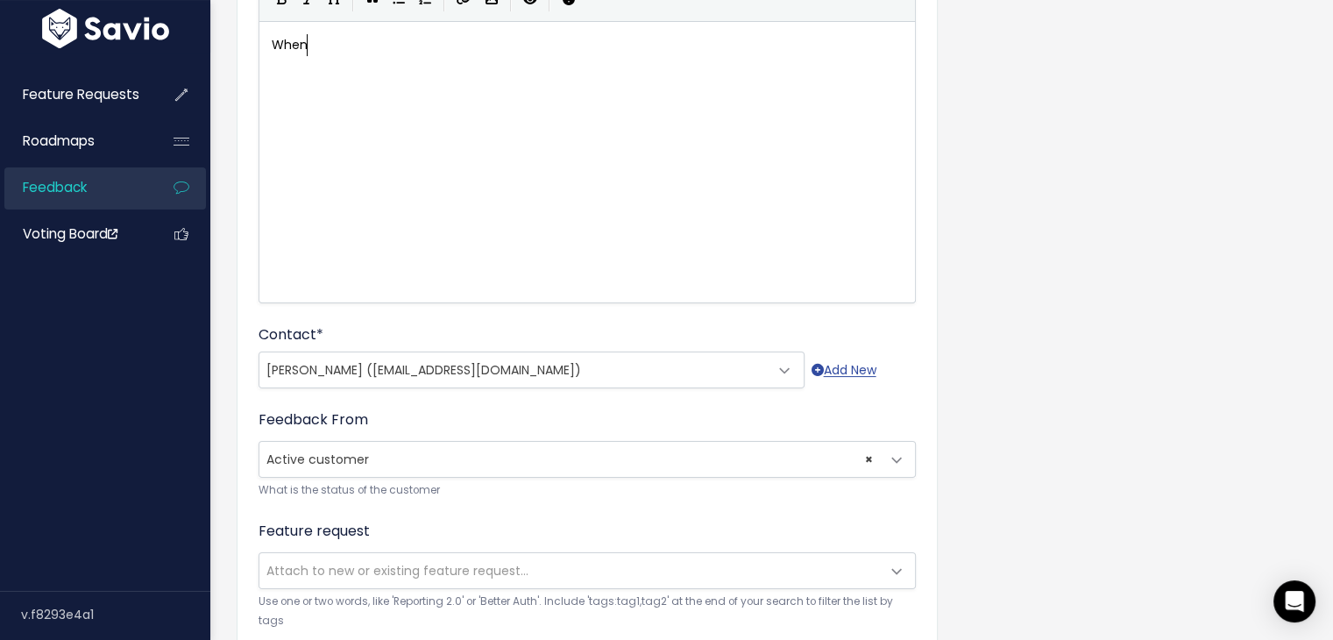
scroll to position [6, 37]
type textarea "When the deceased isa"
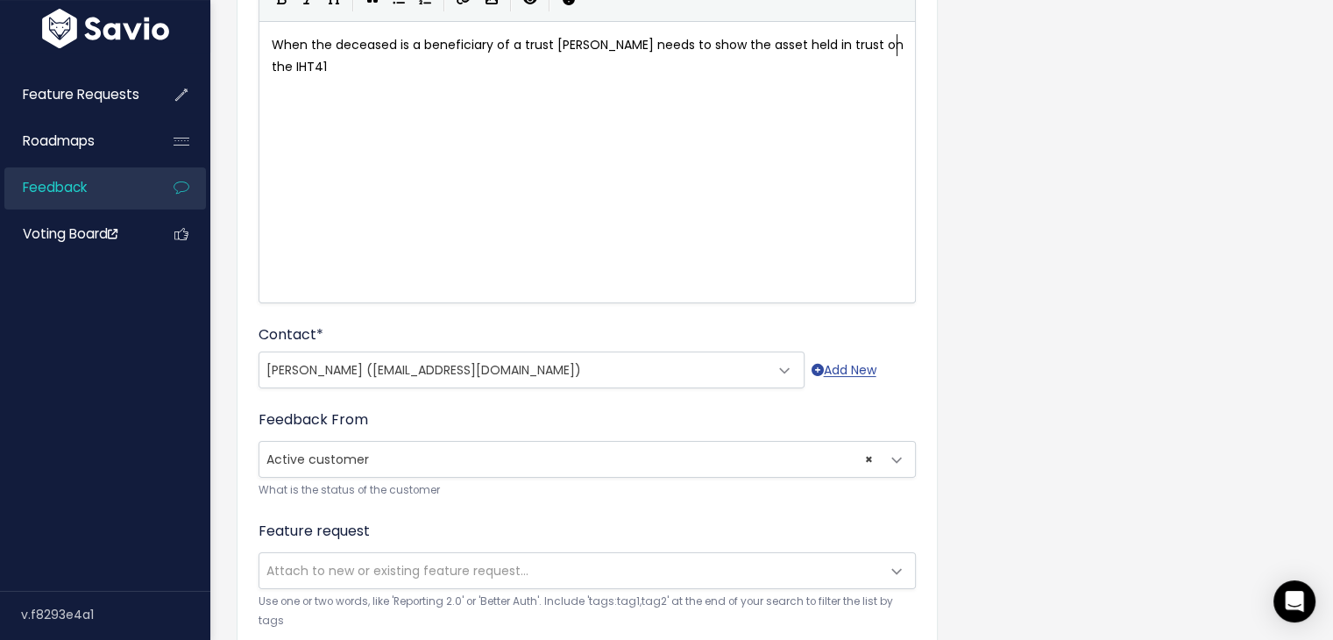
type textarea "a beneficiary of a trust Gregor needs to show the asset held in trust on the IH…"
type textarea "/400 but not on the C1 for confirmation. The only a"
type textarea "way around thi"
type textarea "s is to"
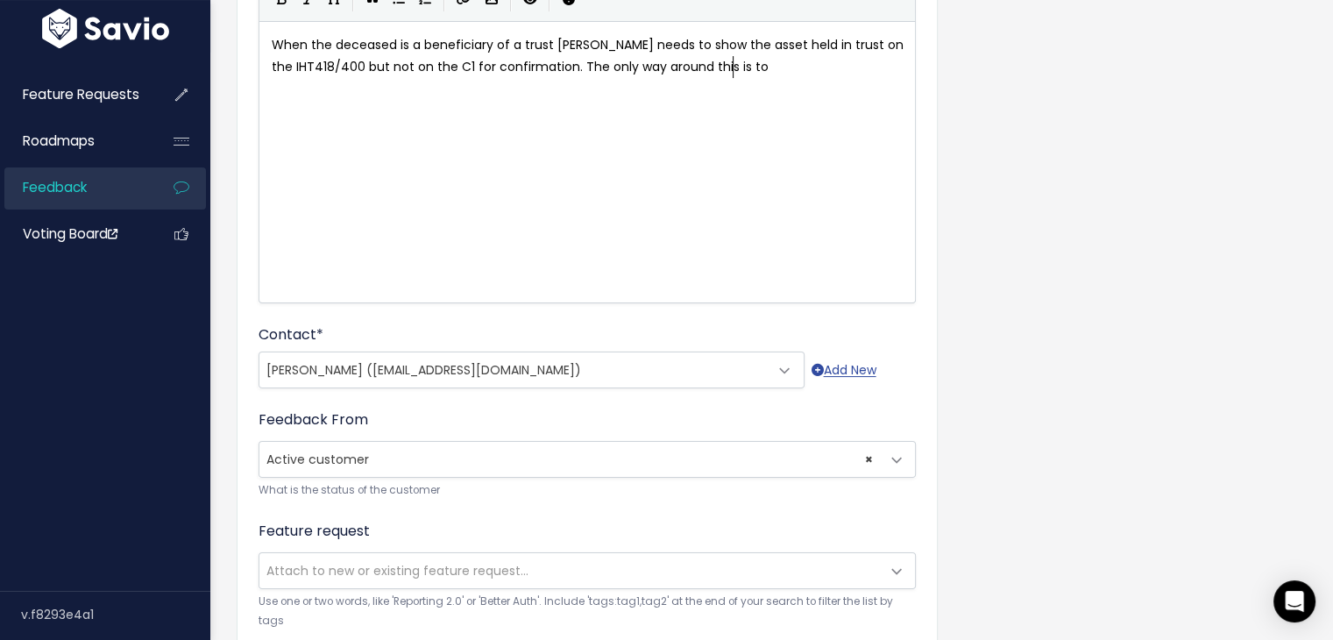
scroll to position [6, 37]
type textarea "to either archivee/re"
type textarea "/restors"
type textarea "e the asset or to detach the form completle"
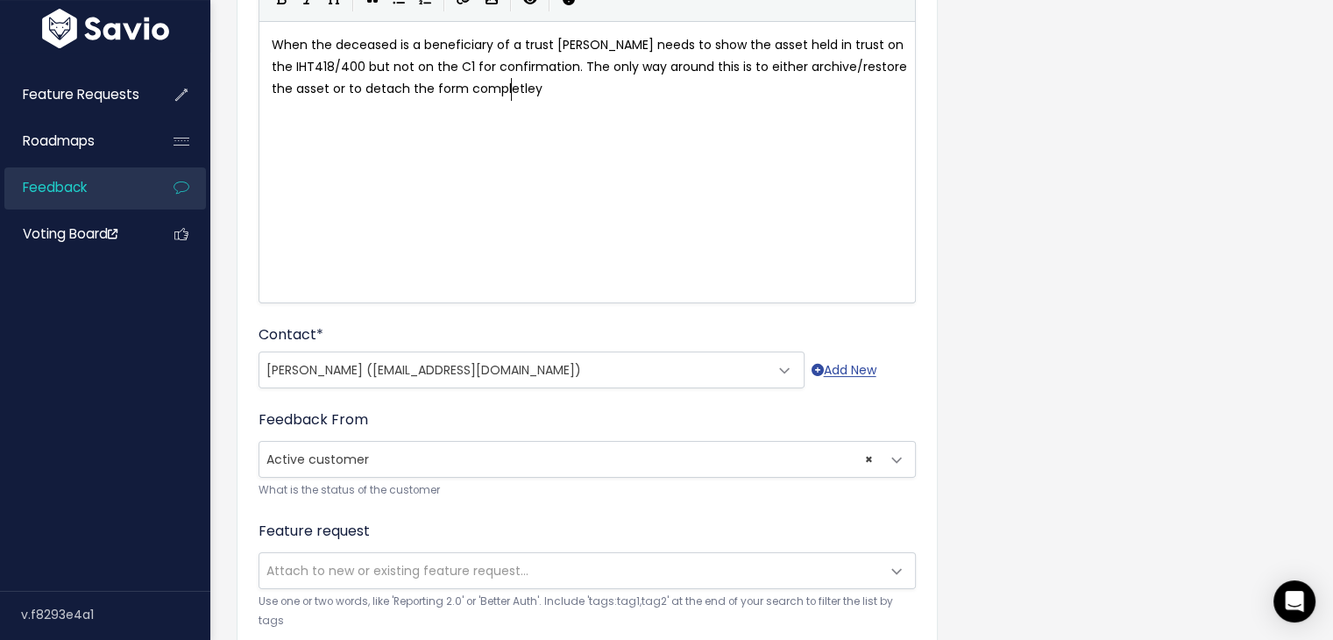
scroll to position [6, 9]
type textarea "y which is a"
type textarea "he hate s"
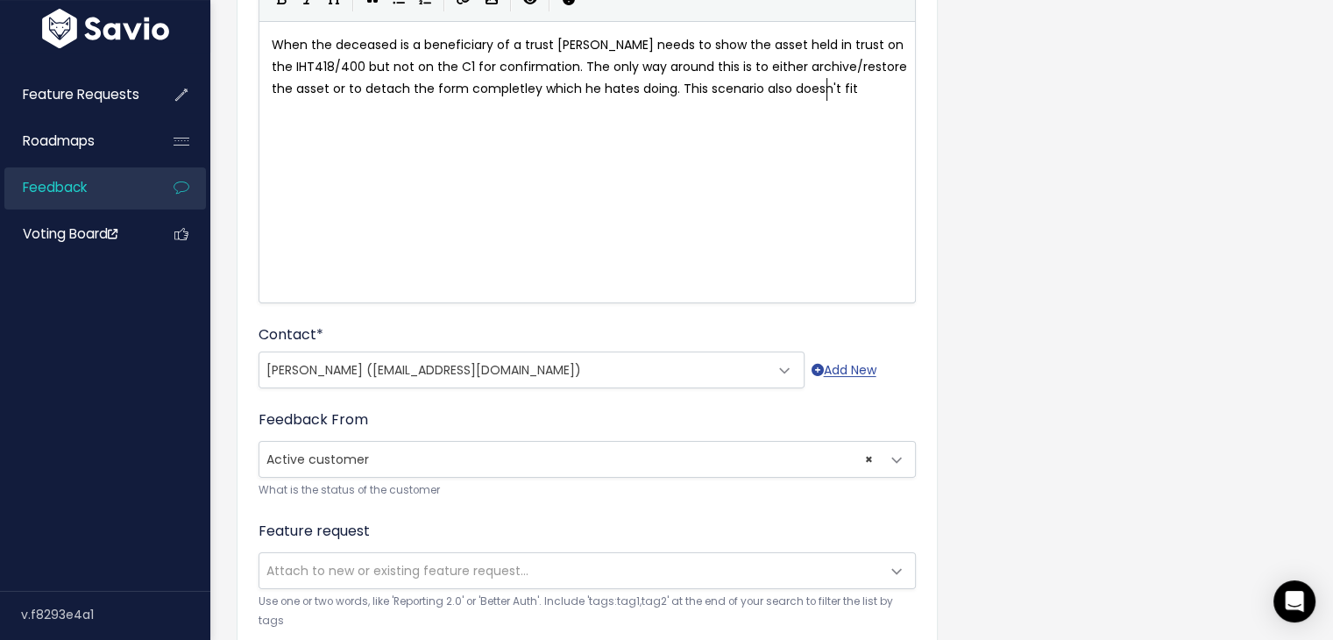
type textarea "s doing. This scenario also doesn't fit ni"
type textarea "into the asset held in trust tile as their is no po"
type textarea "opto"
type textarea "in"
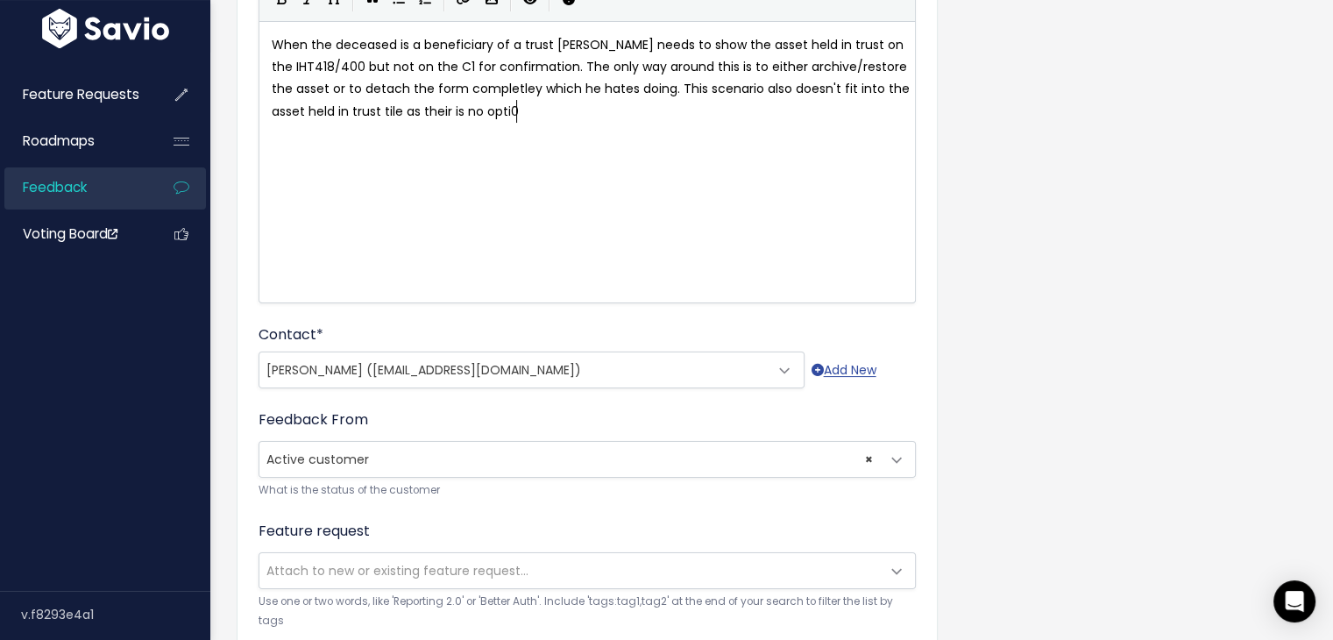
type textarea "0o"
type textarea "on to add beneficiary as the cp"
type textarea "apacty"
type textarea "uty"
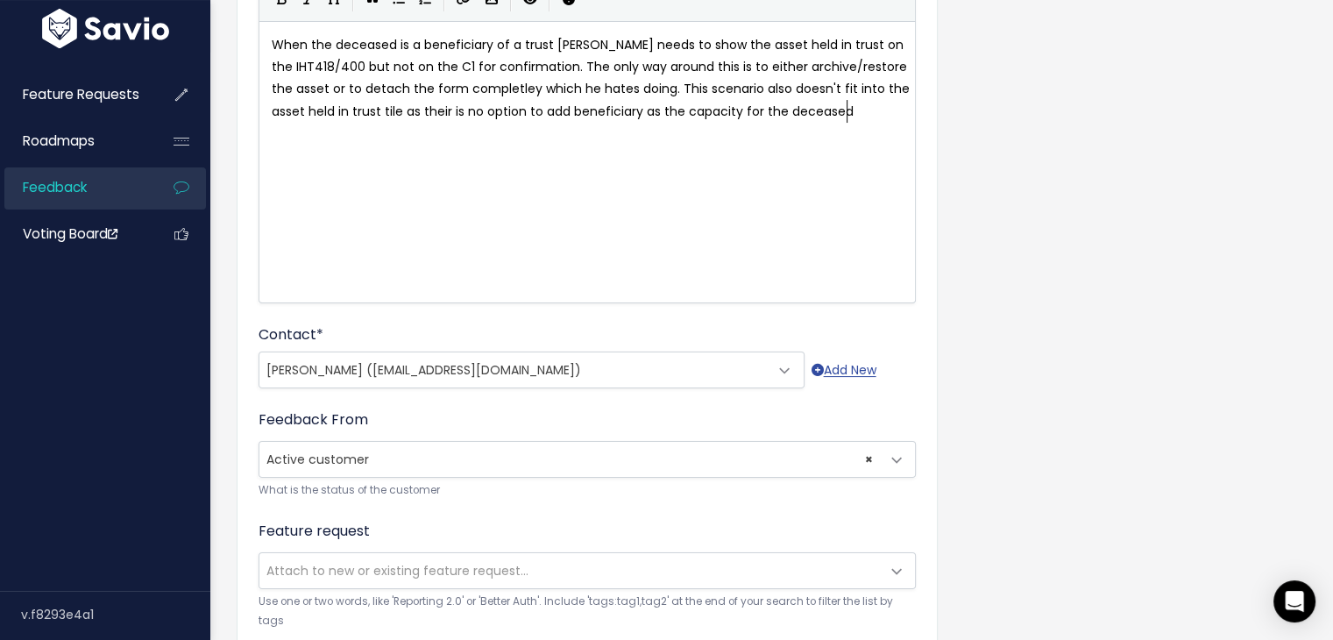
type textarea "ity for the deceased/"
type textarea "."
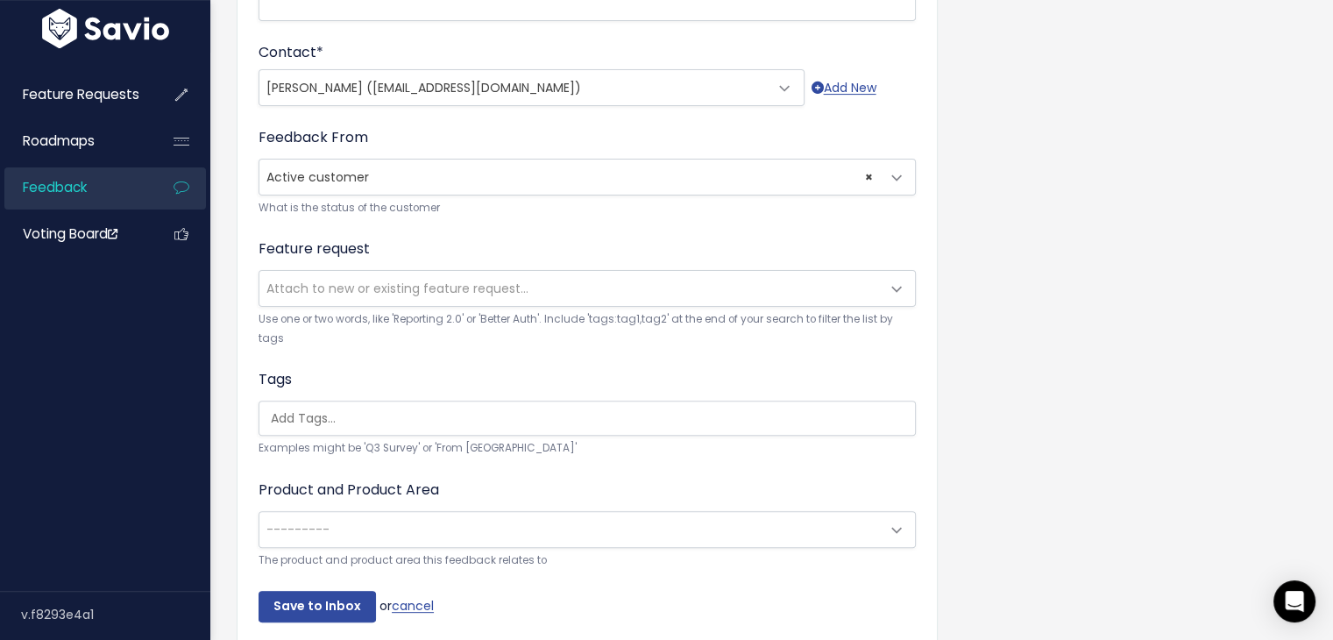
scroll to position [554, 0]
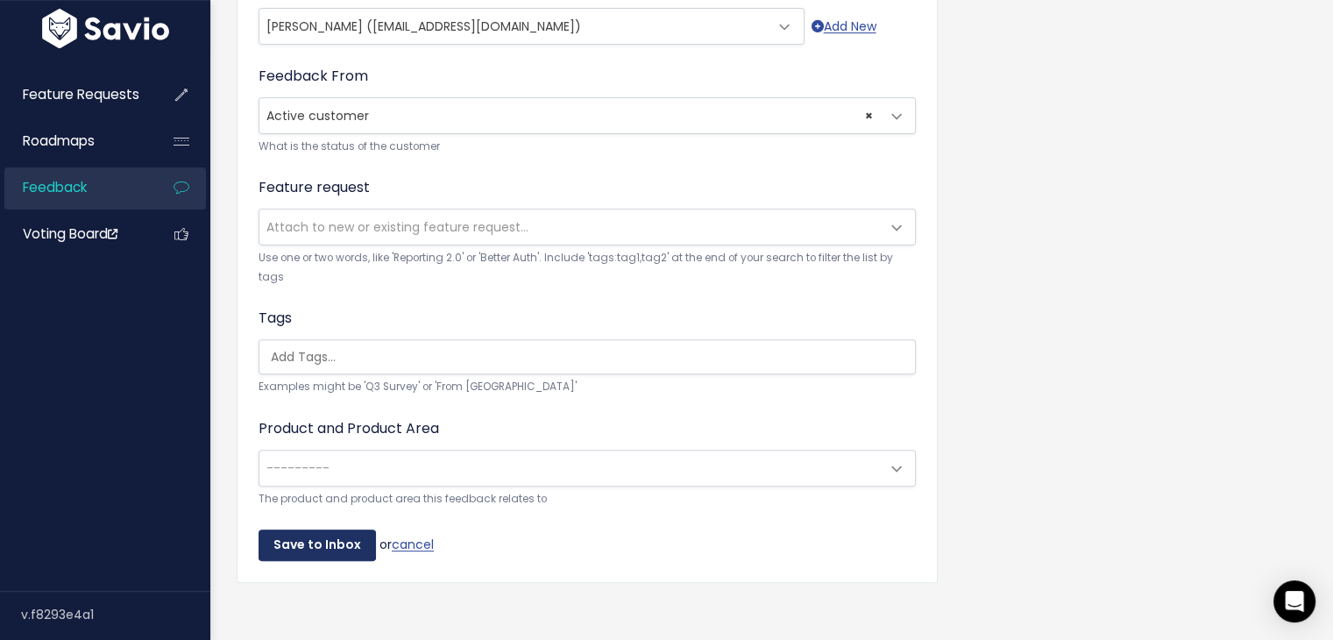
click at [309, 529] on input "Save to Inbox" at bounding box center [317, 545] width 117 height 32
